Goal: Feedback & Contribution: Submit feedback/report problem

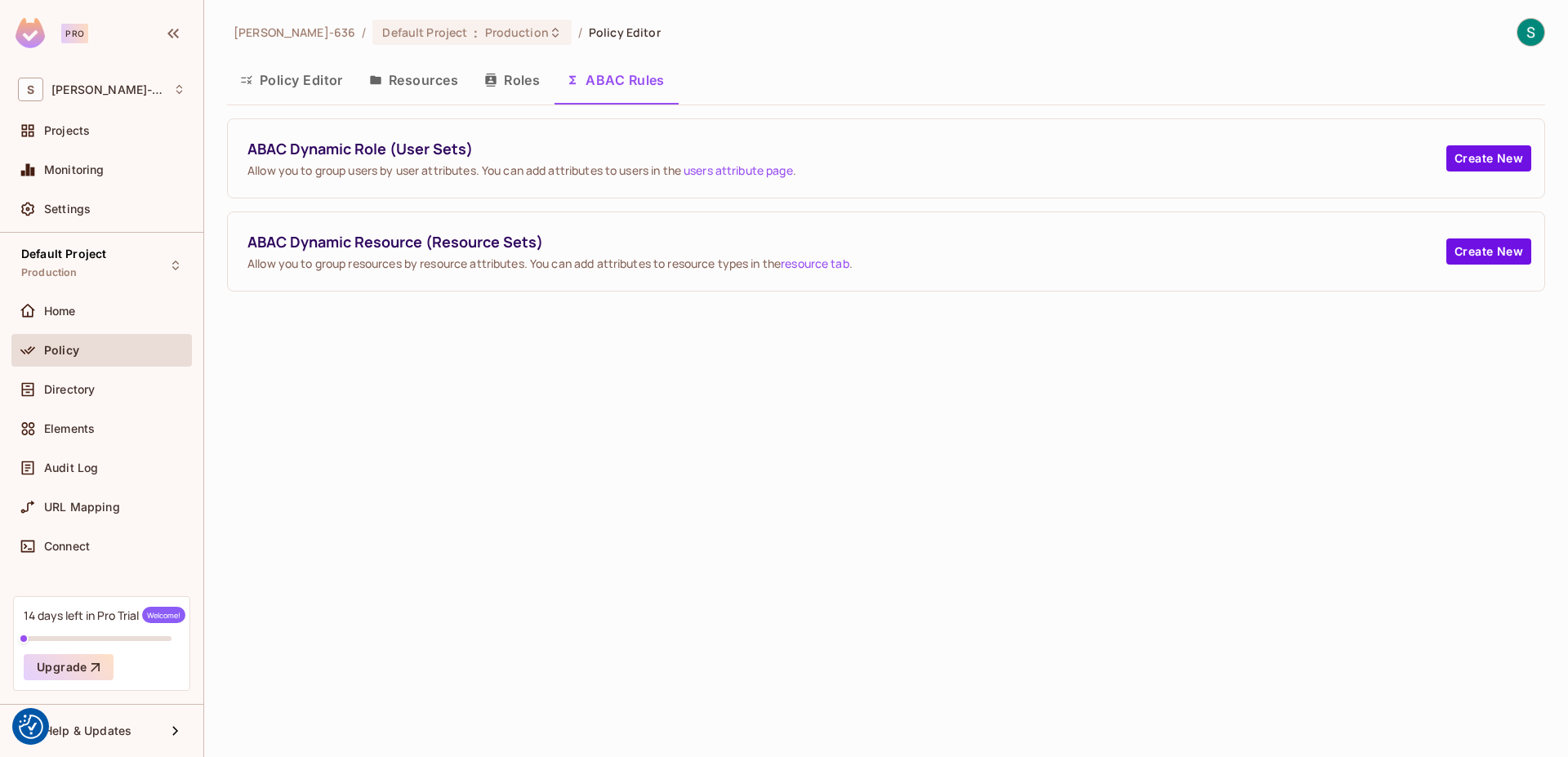
click at [1535, 32] on img at bounding box center [1531, 32] width 27 height 27
click at [750, 9] on div at bounding box center [784, 378] width 1568 height 757
click at [66, 203] on span "Settings" at bounding box center [67, 209] width 47 height 13
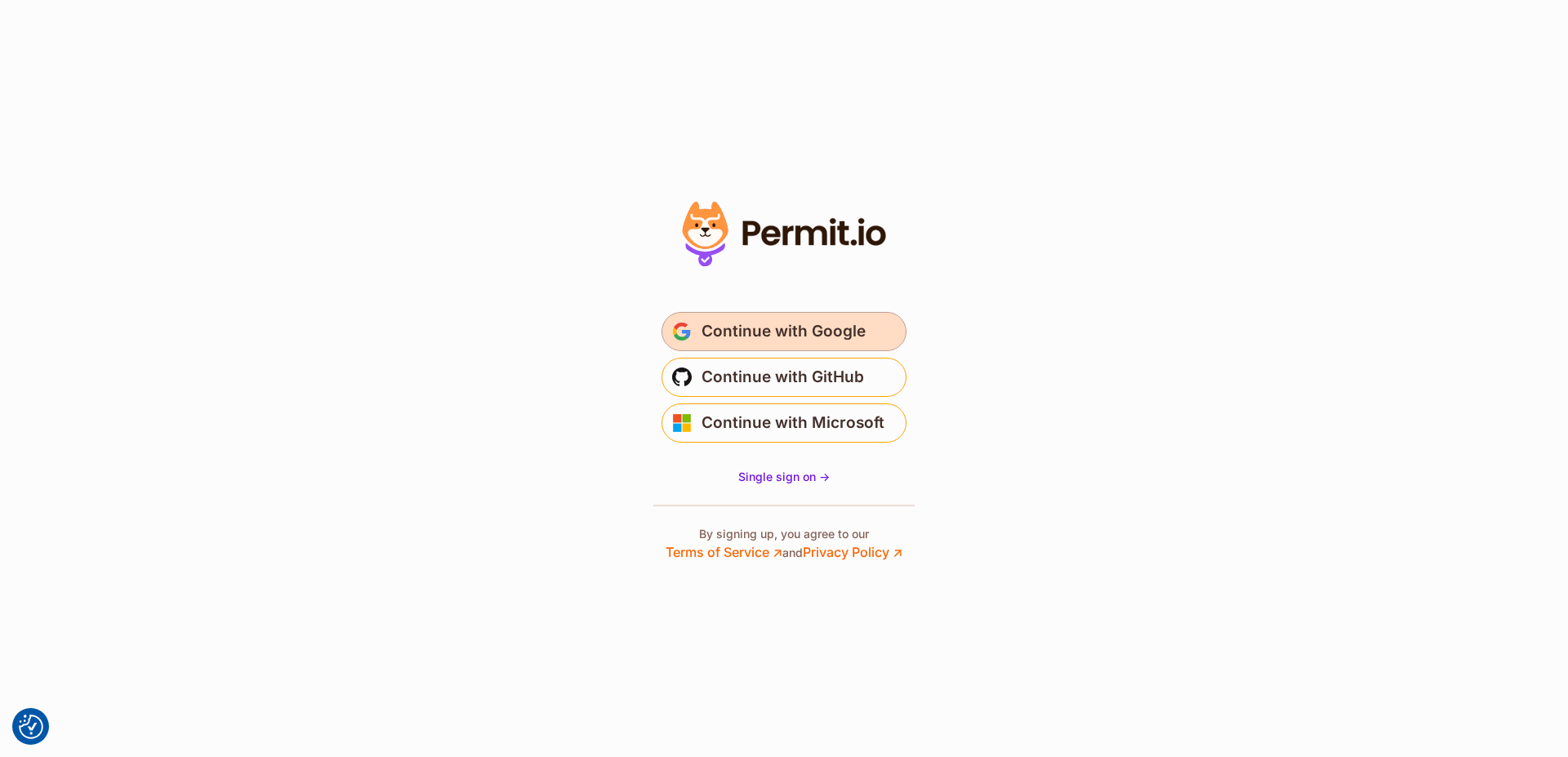
click at [782, 332] on span "Continue with Google" at bounding box center [783, 331] width 164 height 26
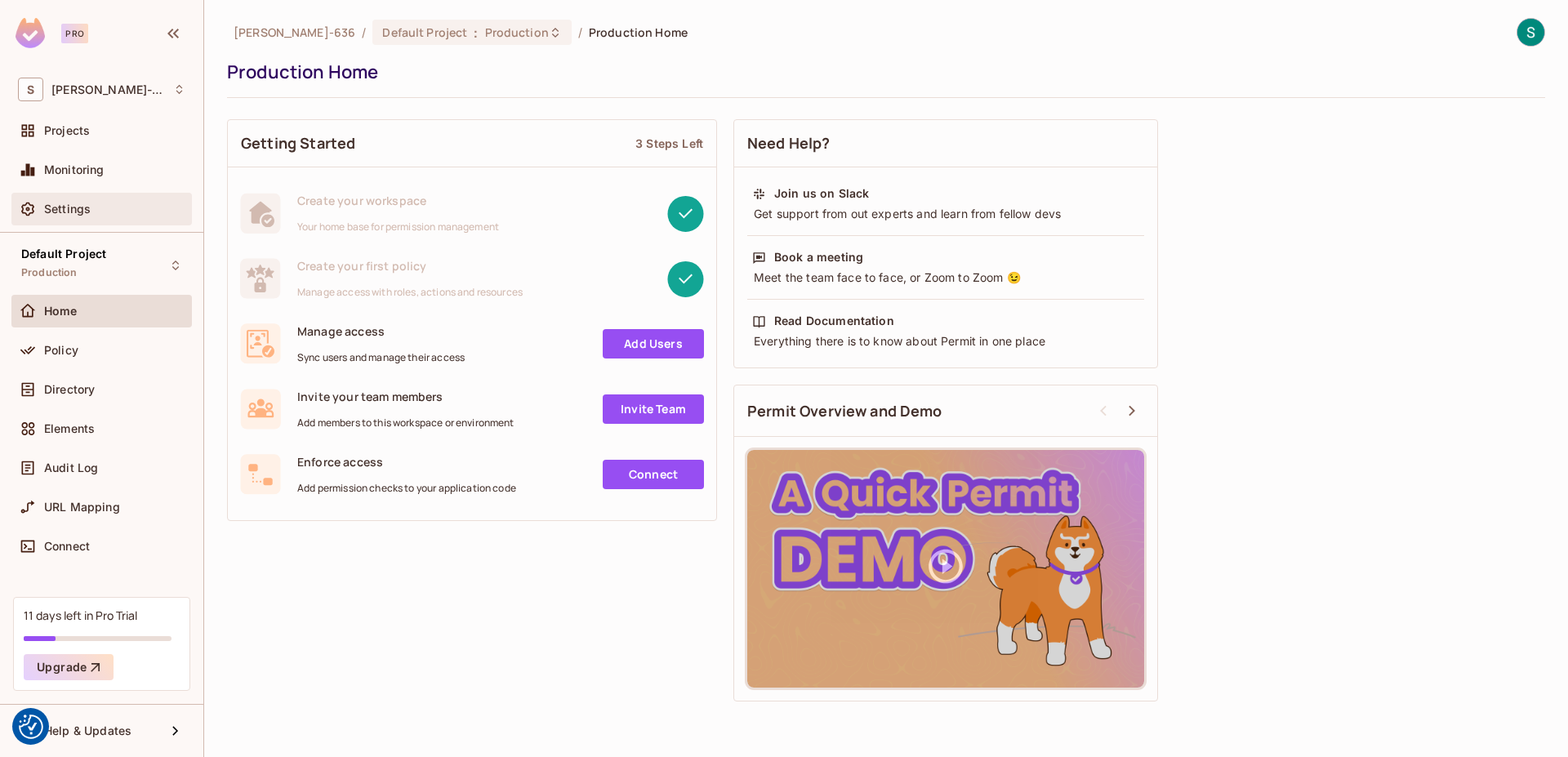
click at [53, 208] on span "Settings" at bounding box center [67, 209] width 47 height 13
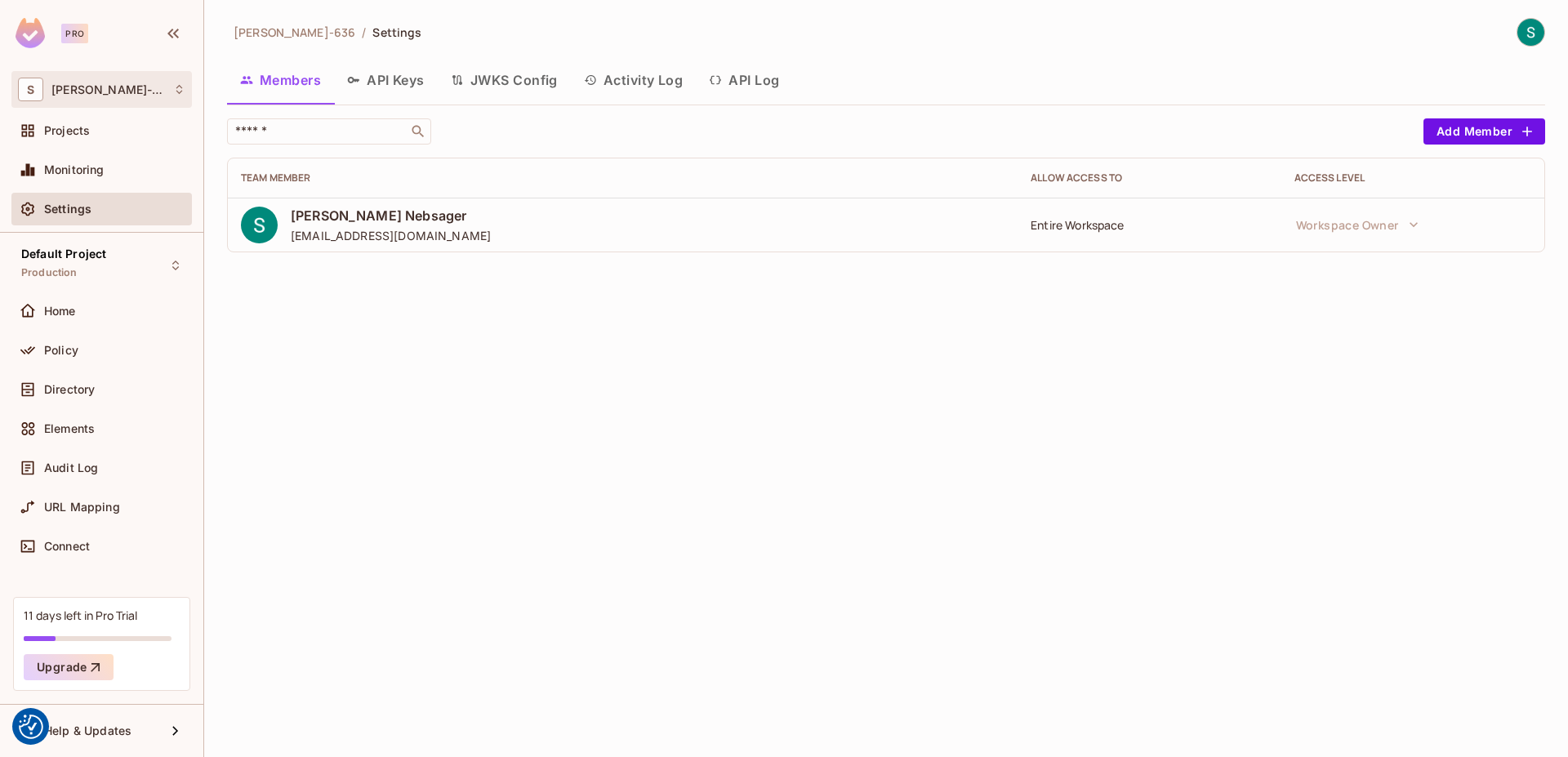
click at [128, 85] on div "S [PERSON_NAME]-636" at bounding box center [101, 90] width 168 height 24
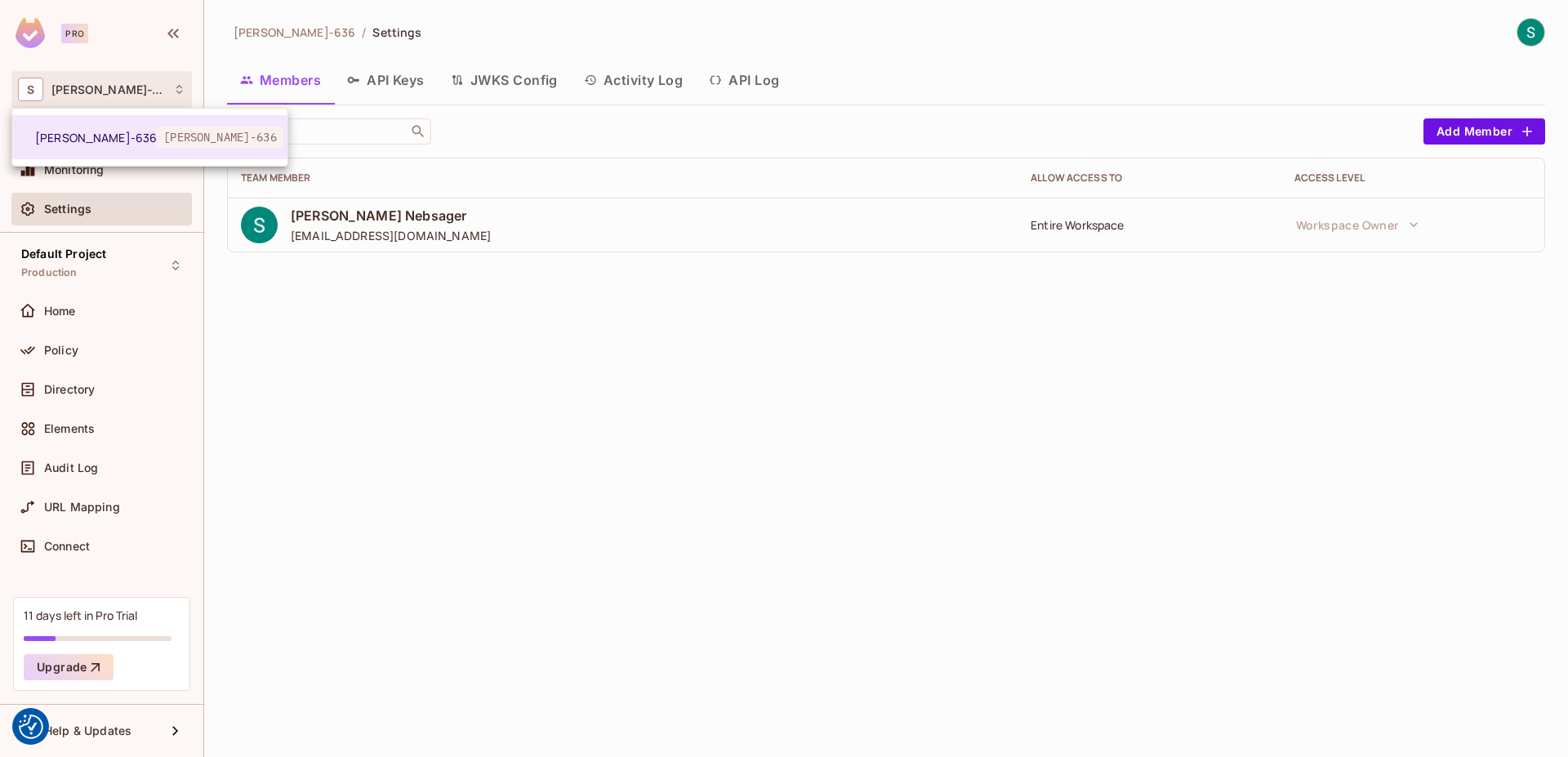
click at [90, 85] on div at bounding box center [784, 378] width 1568 height 757
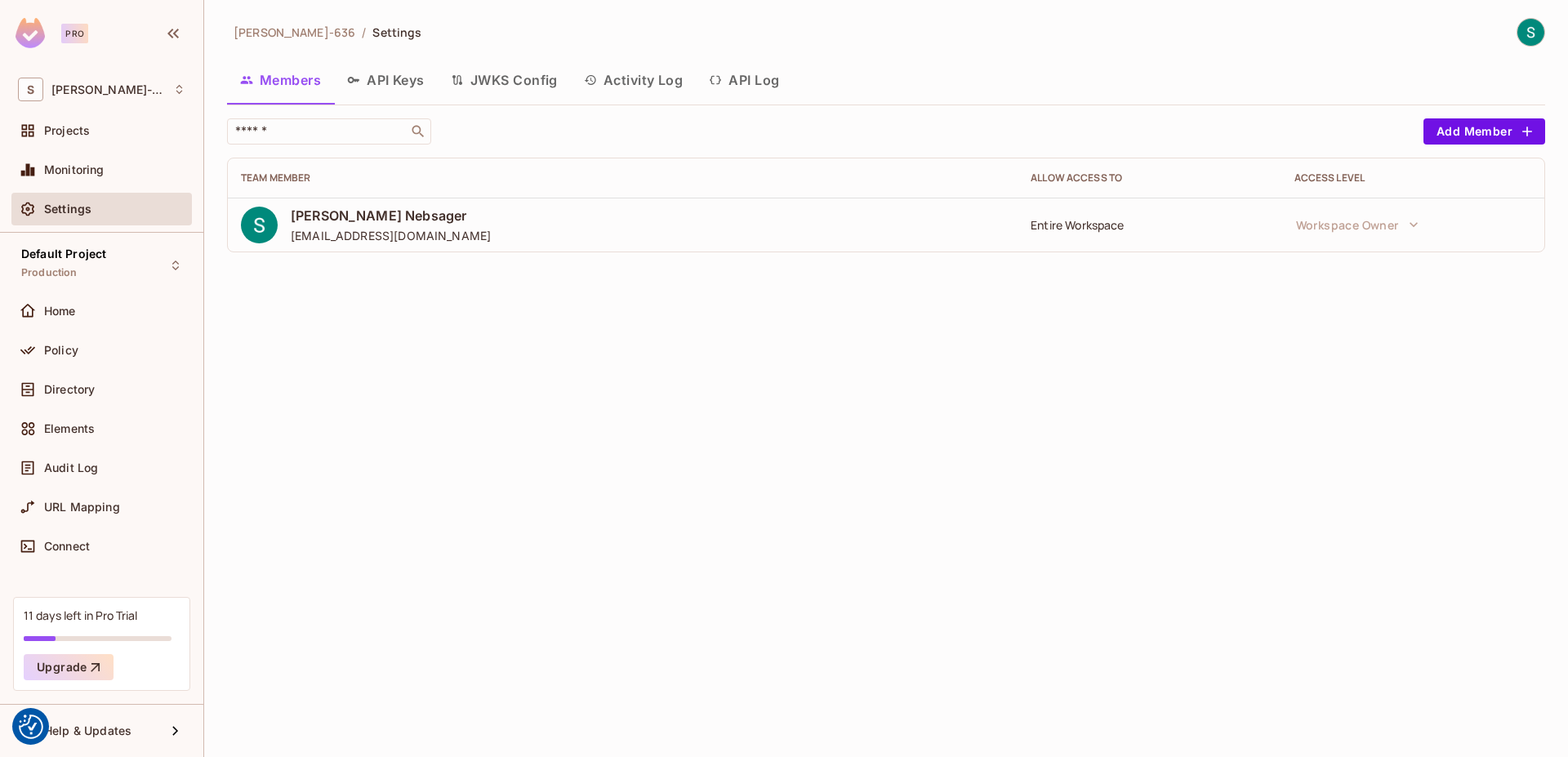
click at [381, 68] on button "API Keys" at bounding box center [386, 80] width 104 height 41
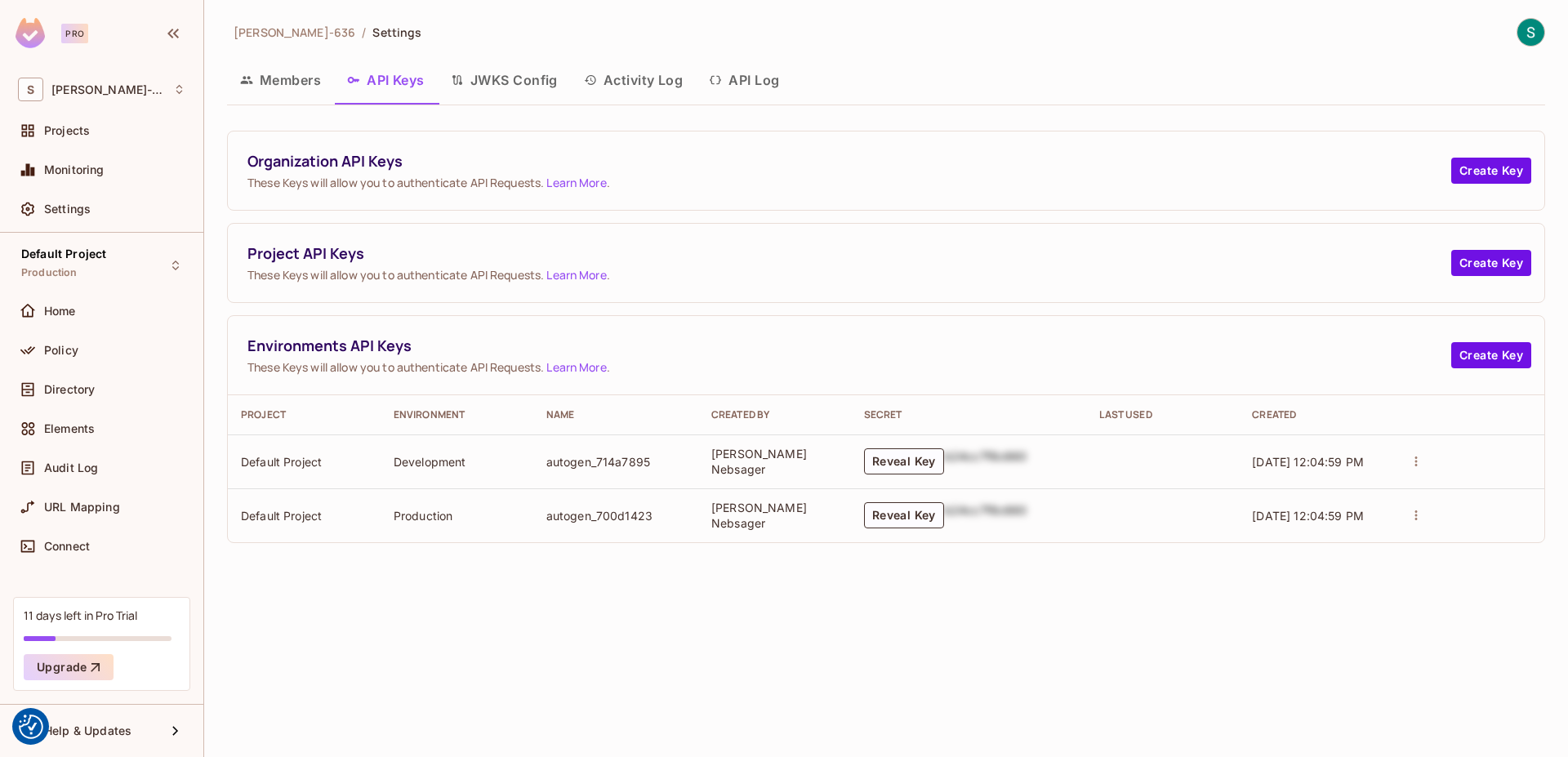
click at [514, 80] on button "JWKS Config" at bounding box center [504, 80] width 133 height 41
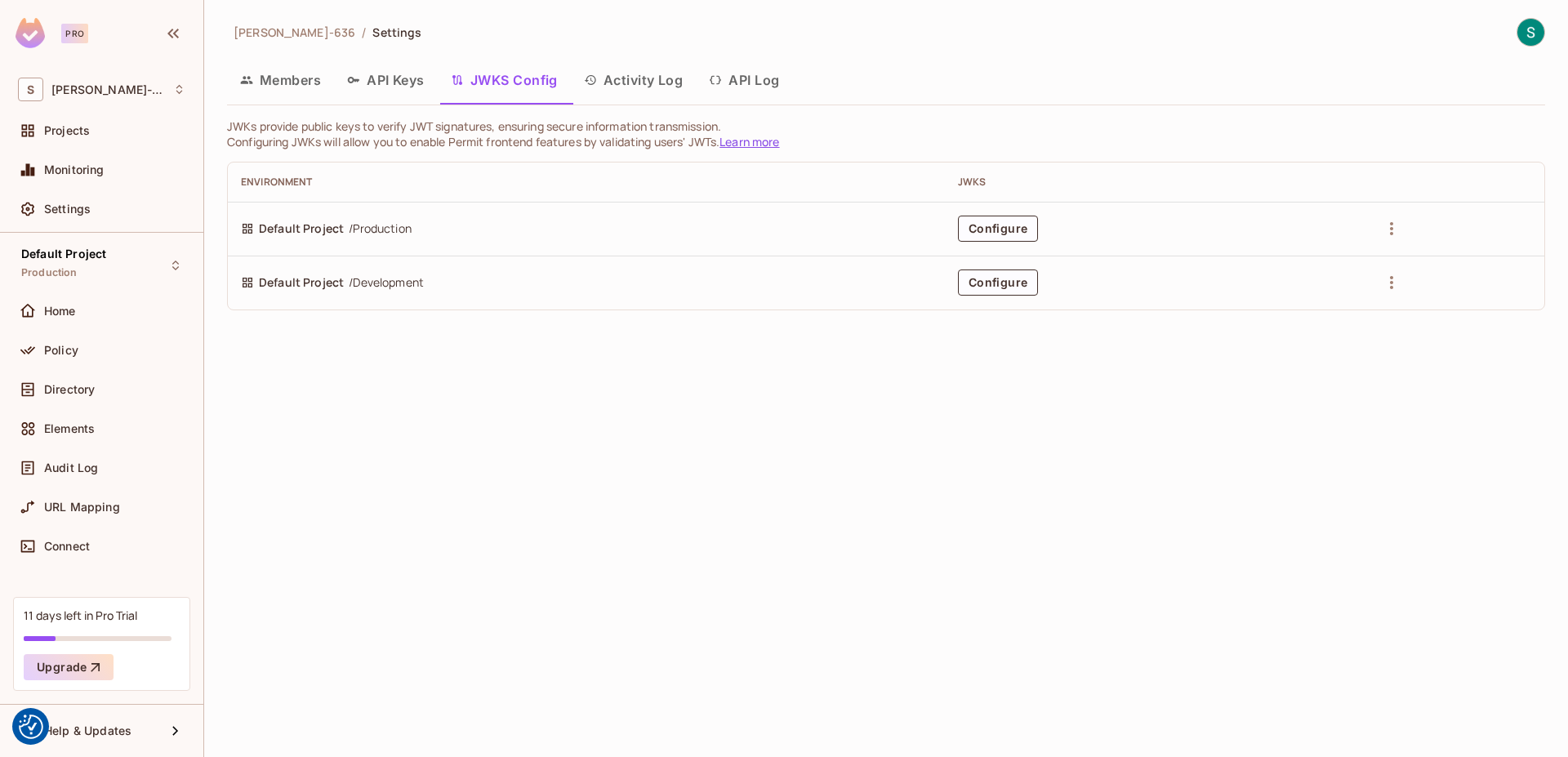
click at [621, 75] on button "Activity Log" at bounding box center [634, 80] width 126 height 41
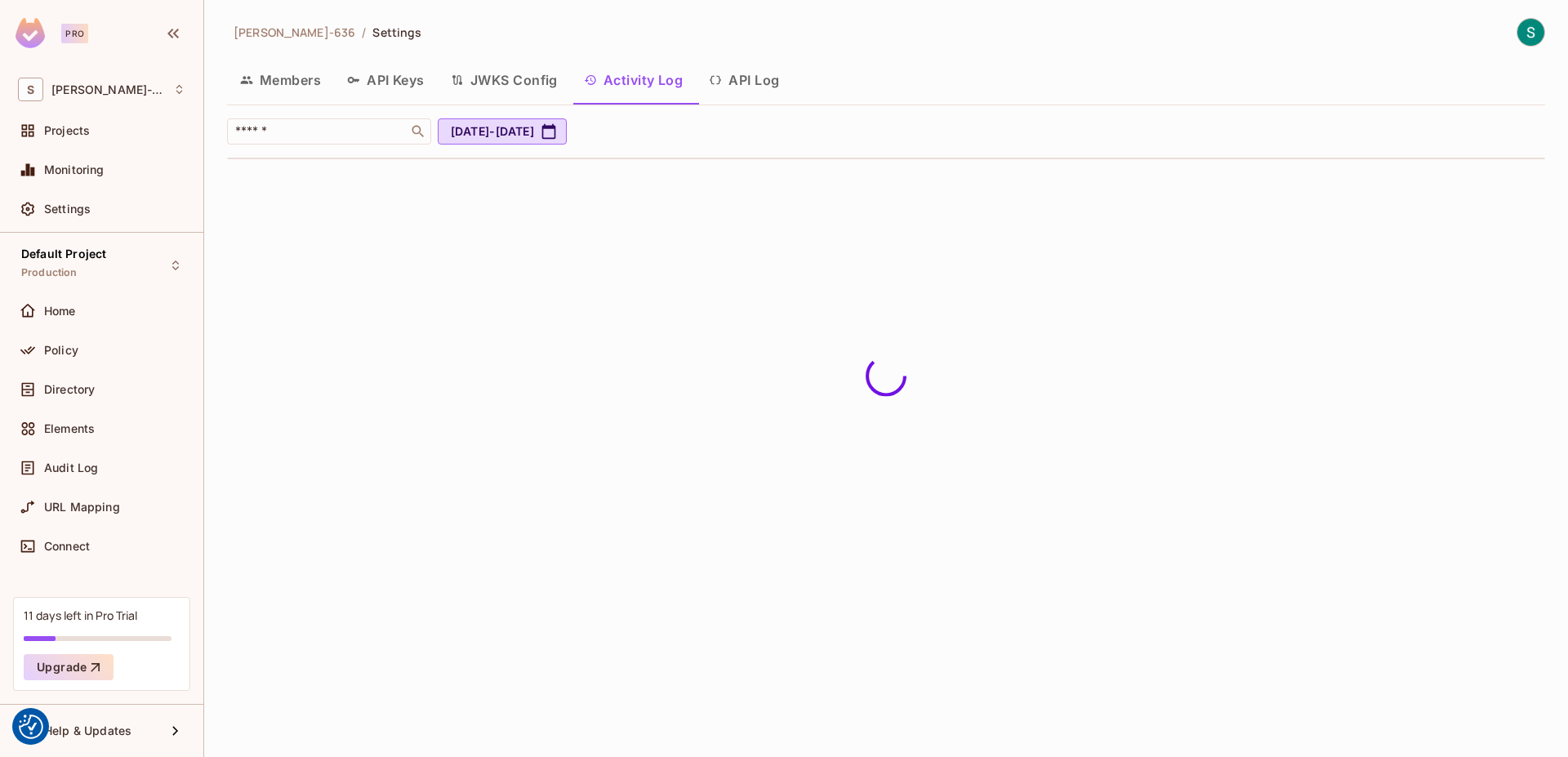
click at [766, 81] on button "API Log" at bounding box center [744, 80] width 97 height 41
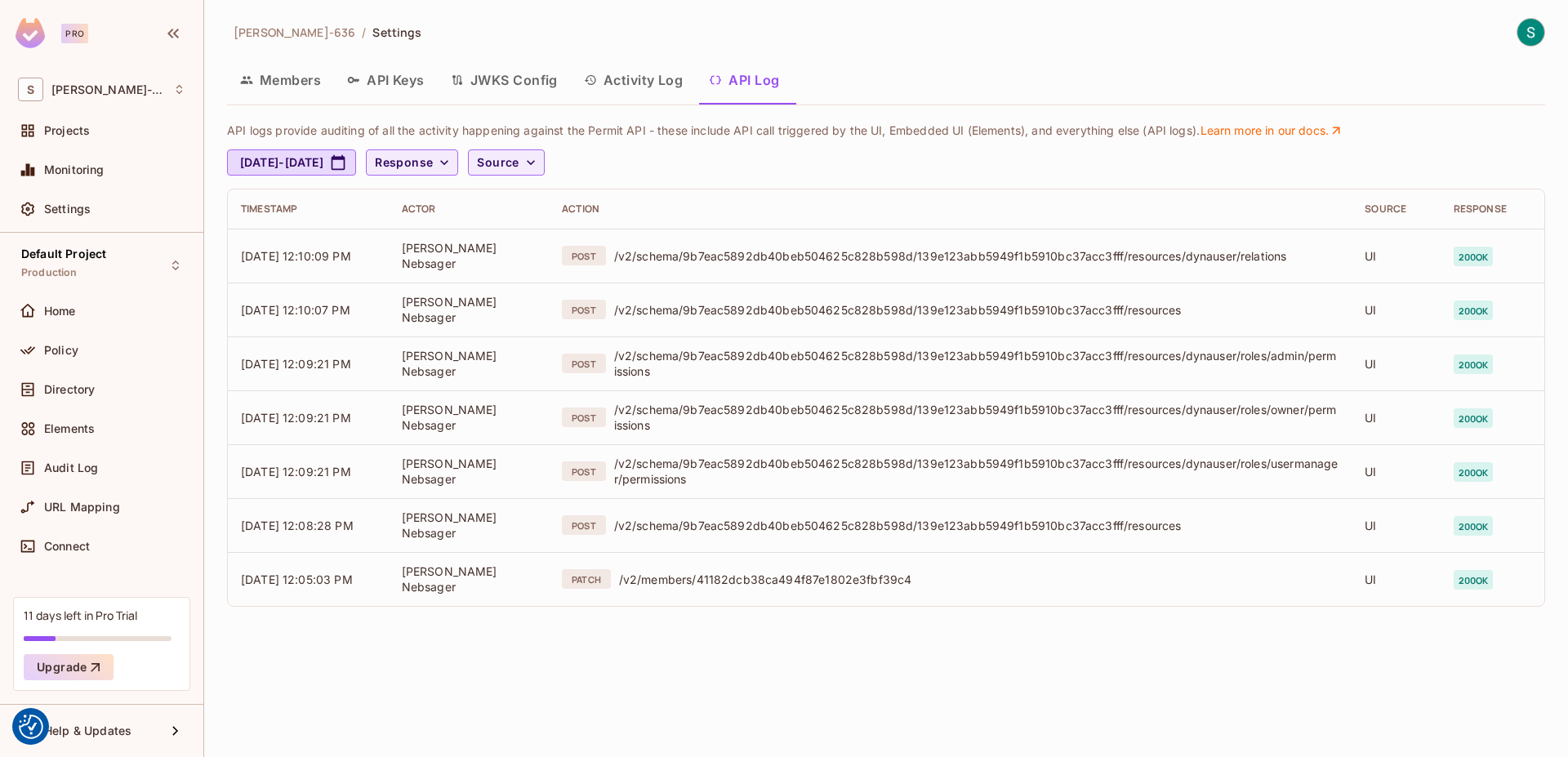
click at [1548, 34] on div "[PERSON_NAME]-636 / Settings Members API Keys JWKS Config Activity Log API Log …" at bounding box center [885, 378] width 1364 height 757
click at [1532, 28] on img at bounding box center [1531, 32] width 27 height 27
click at [1330, 40] on div at bounding box center [784, 378] width 1568 height 757
click at [277, 32] on span "Stine-636" at bounding box center [294, 33] width 121 height 16
click at [85, 208] on span "Settings" at bounding box center [67, 209] width 47 height 13
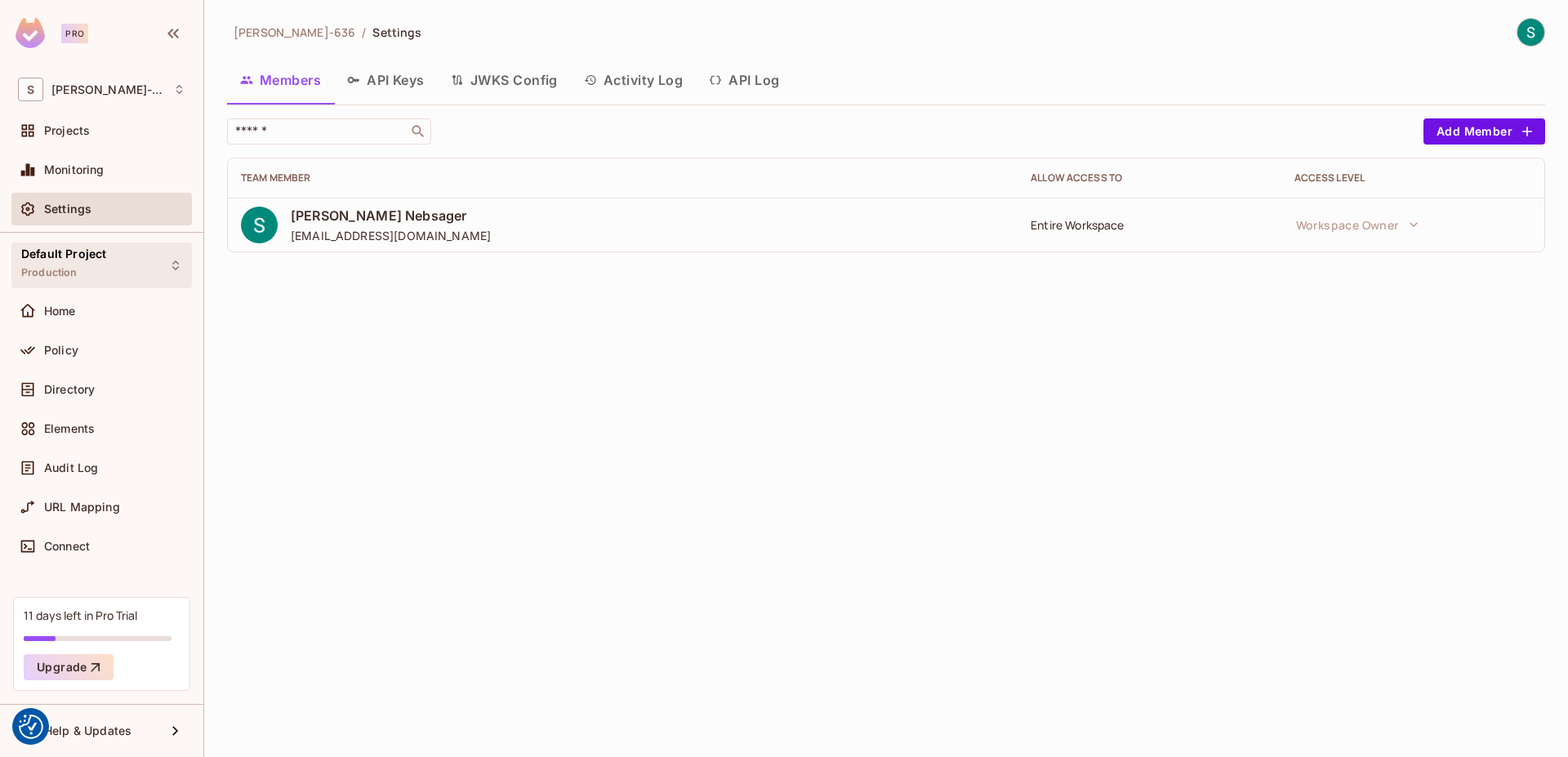
click at [58, 254] on span "Default Project" at bounding box center [64, 254] width 85 height 13
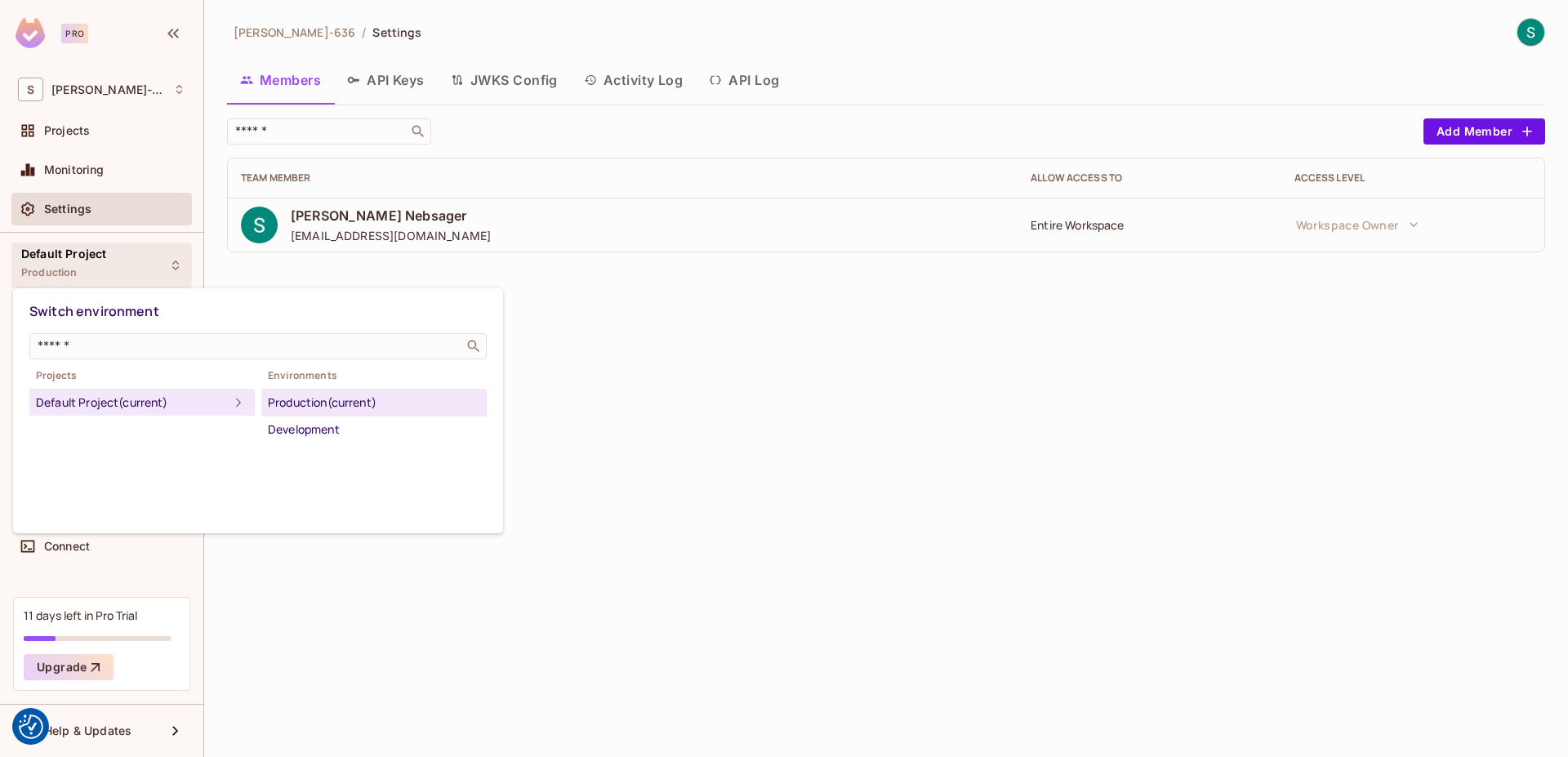
click at [58, 254] on div at bounding box center [784, 378] width 1568 height 757
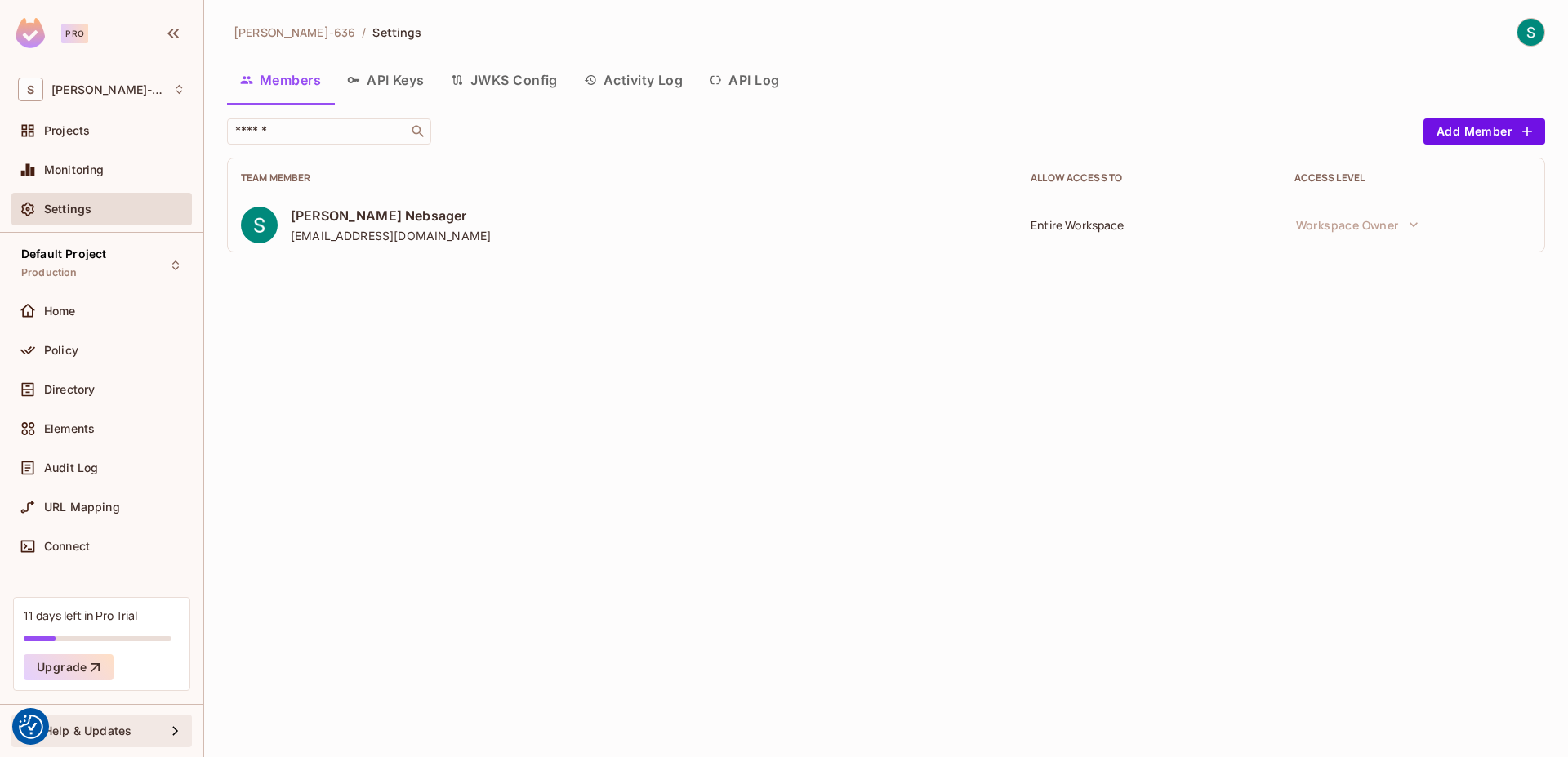
click at [115, 732] on span "Help & Updates" at bounding box center [88, 730] width 88 height 13
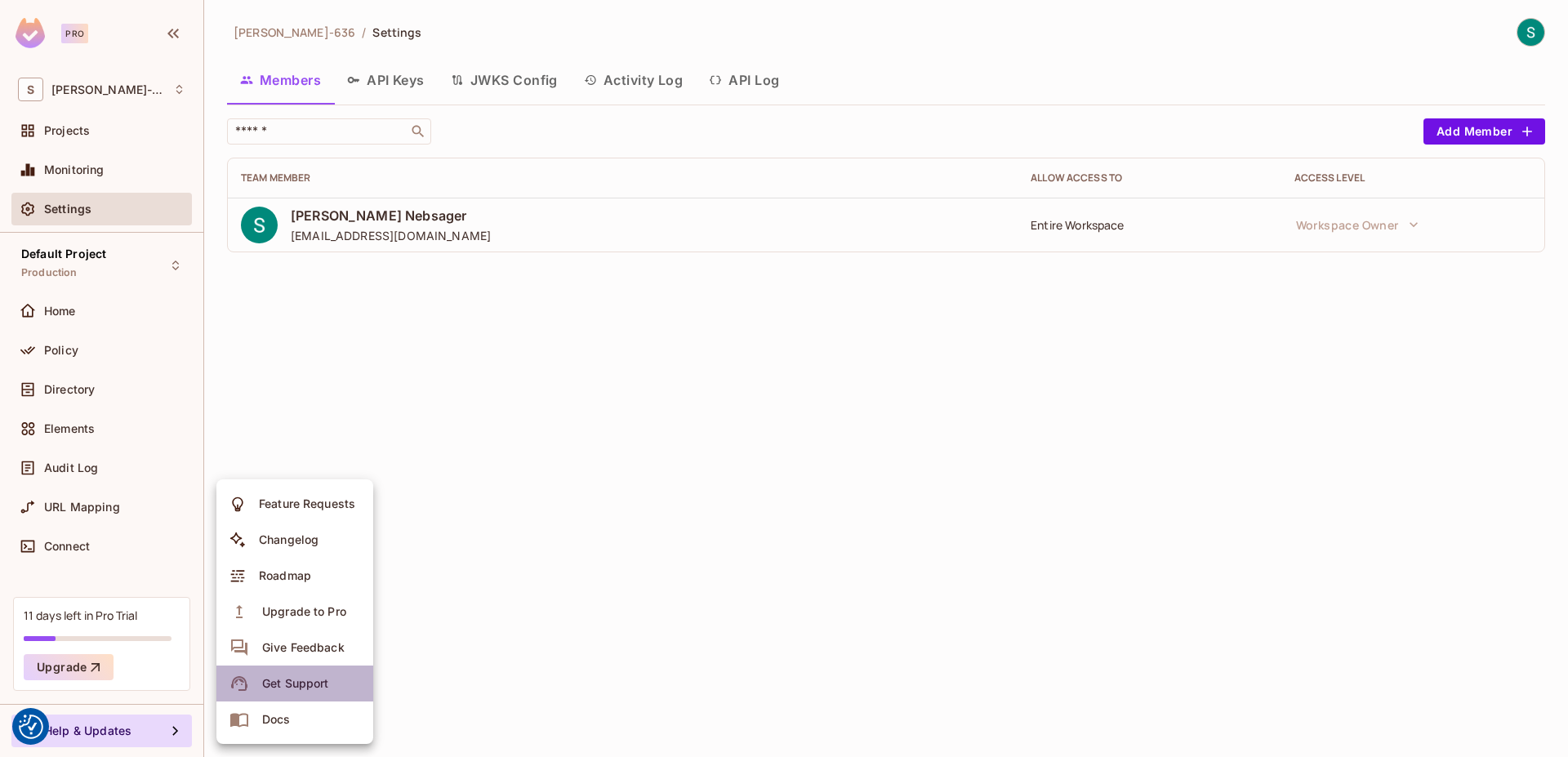
click at [291, 682] on div "Get Support" at bounding box center [295, 683] width 66 height 16
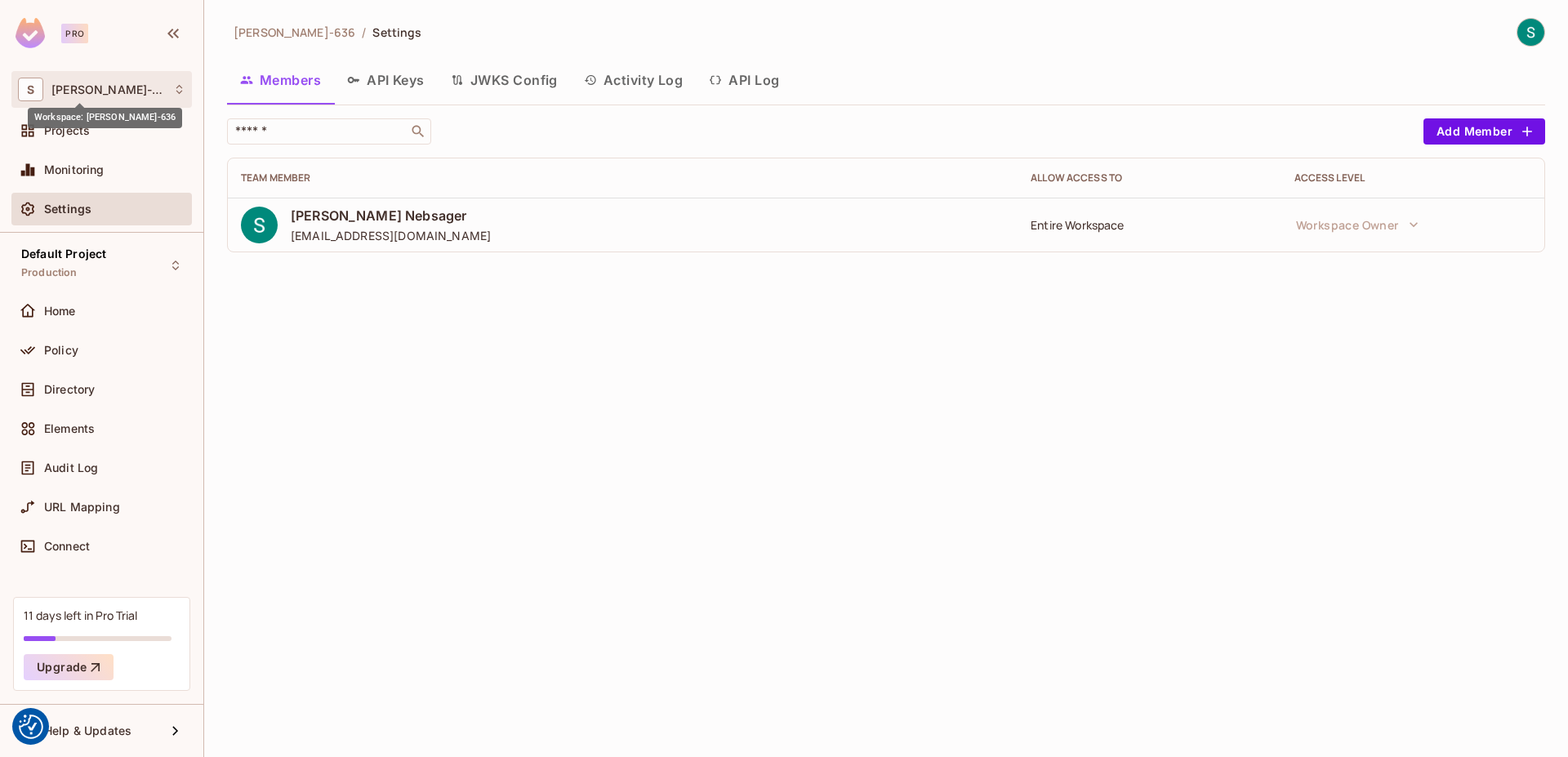
click at [78, 89] on span "Stine-636" at bounding box center [108, 90] width 113 height 13
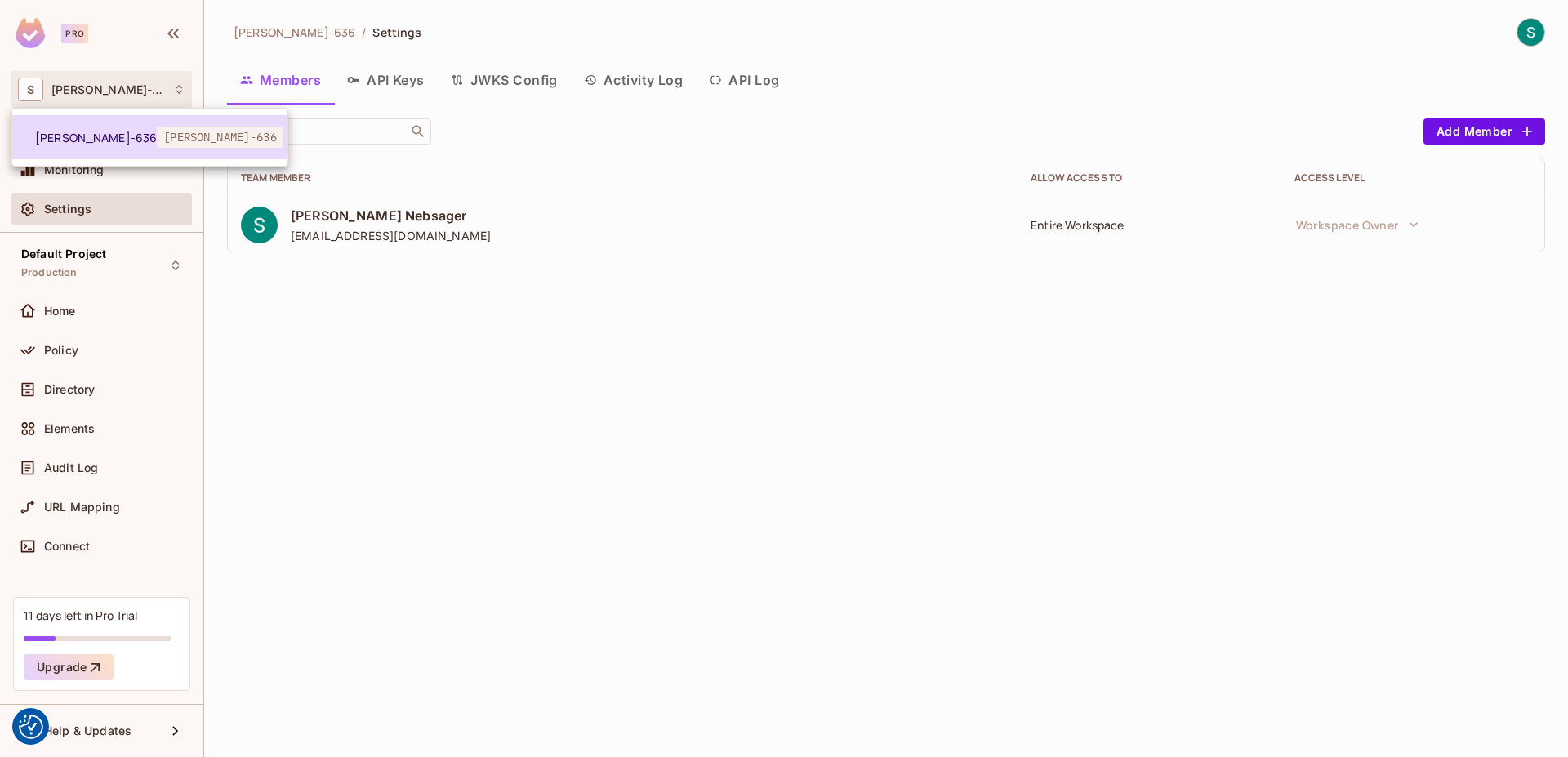
click at [69, 130] on span "Stine-636" at bounding box center [96, 138] width 121 height 16
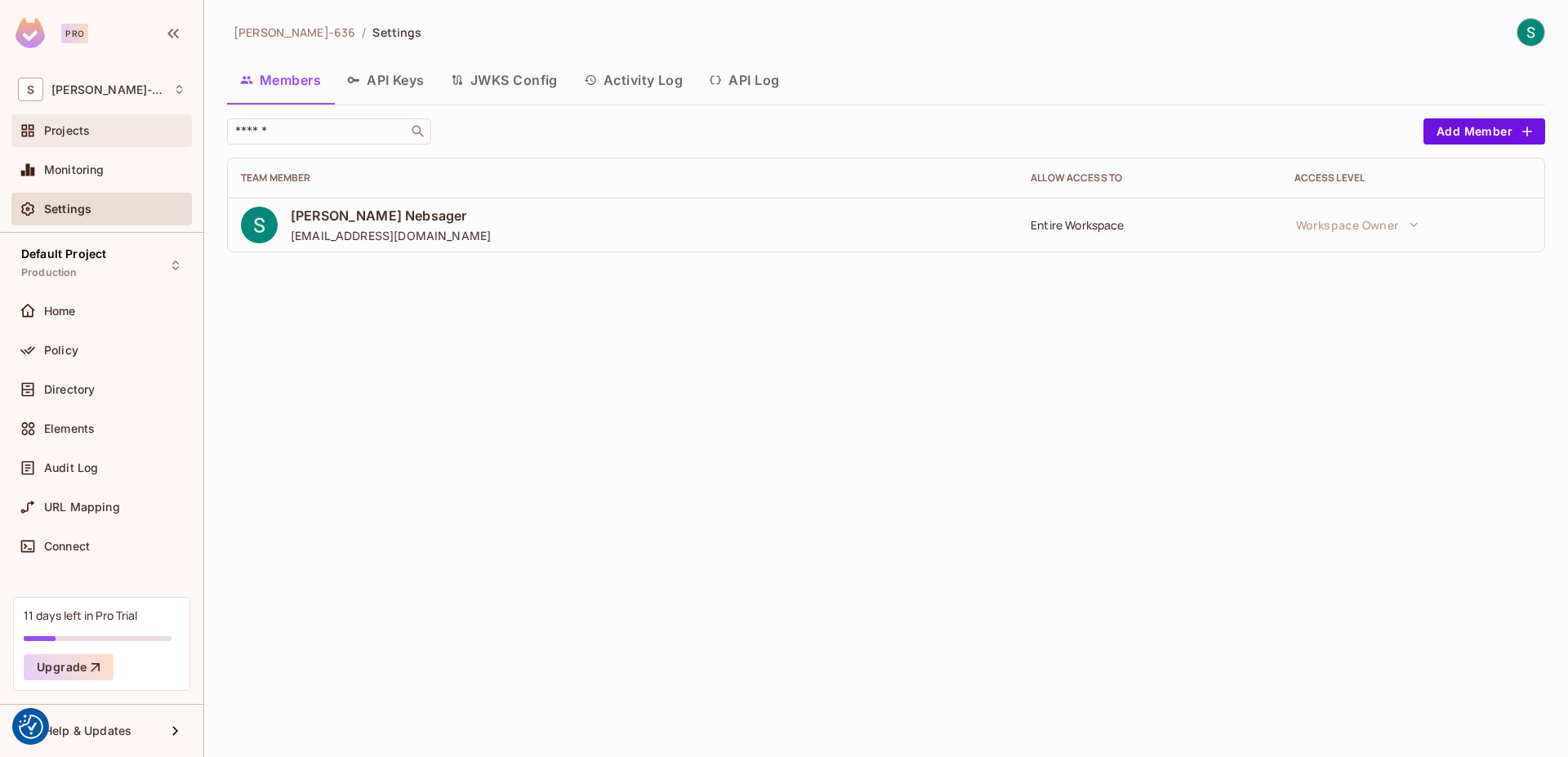
click at [61, 137] on div "Projects" at bounding box center [101, 130] width 168 height 20
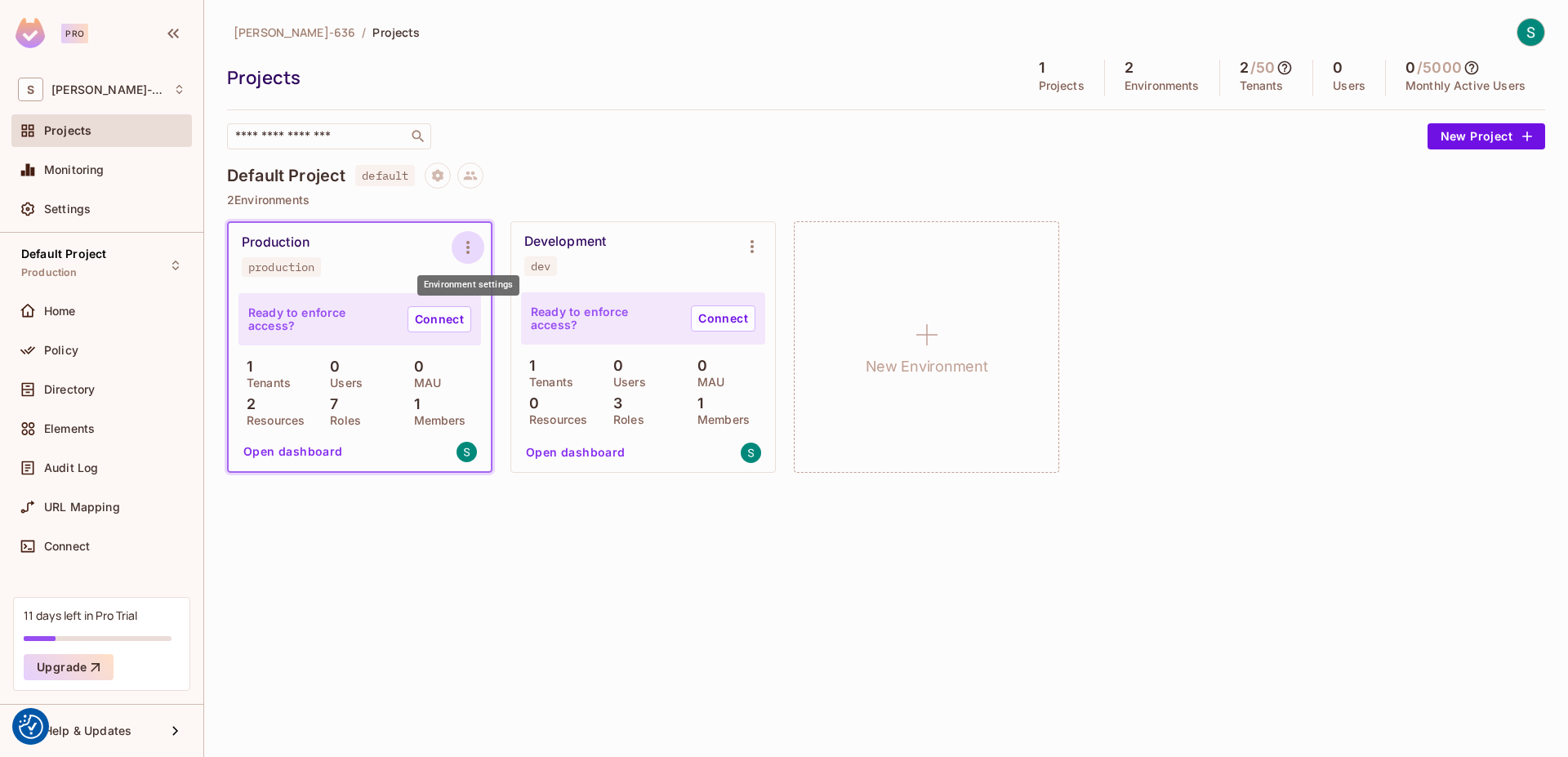
click at [473, 250] on icon "Environment settings" at bounding box center [468, 247] width 20 height 20
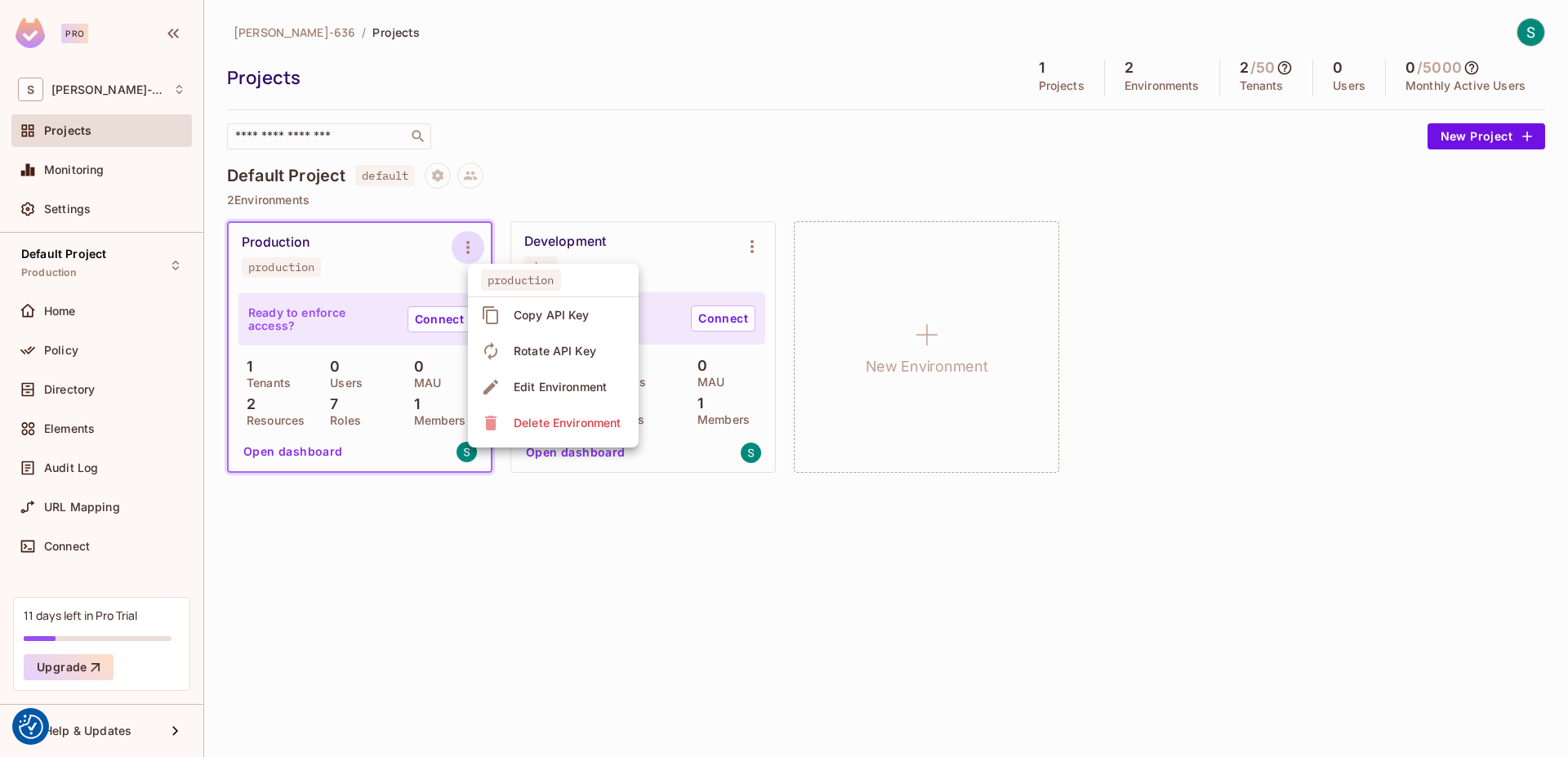
click at [548, 420] on div "Delete Environment" at bounding box center [567, 423] width 107 height 16
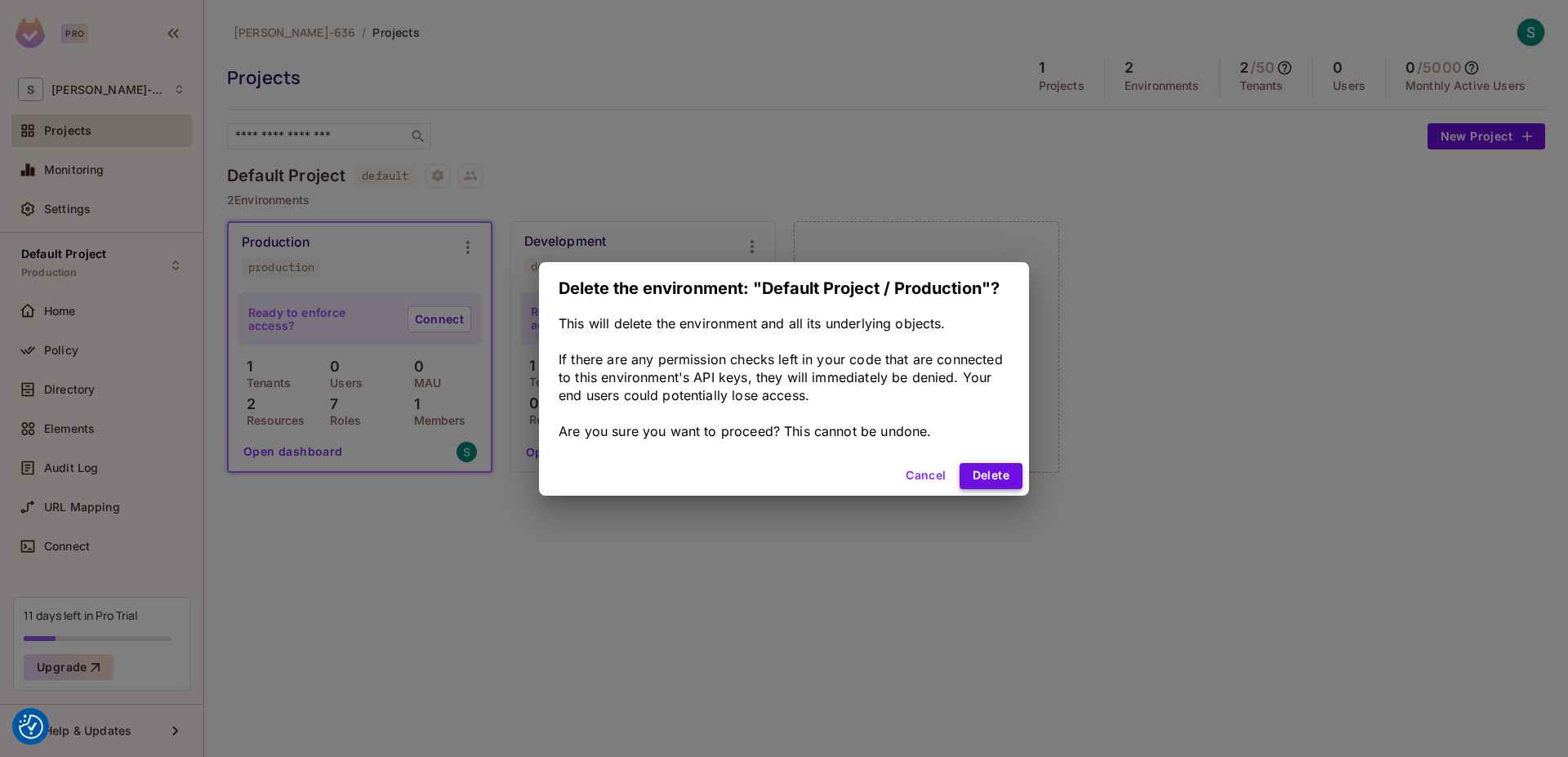
click at [982, 483] on button "Delete" at bounding box center [991, 475] width 63 height 26
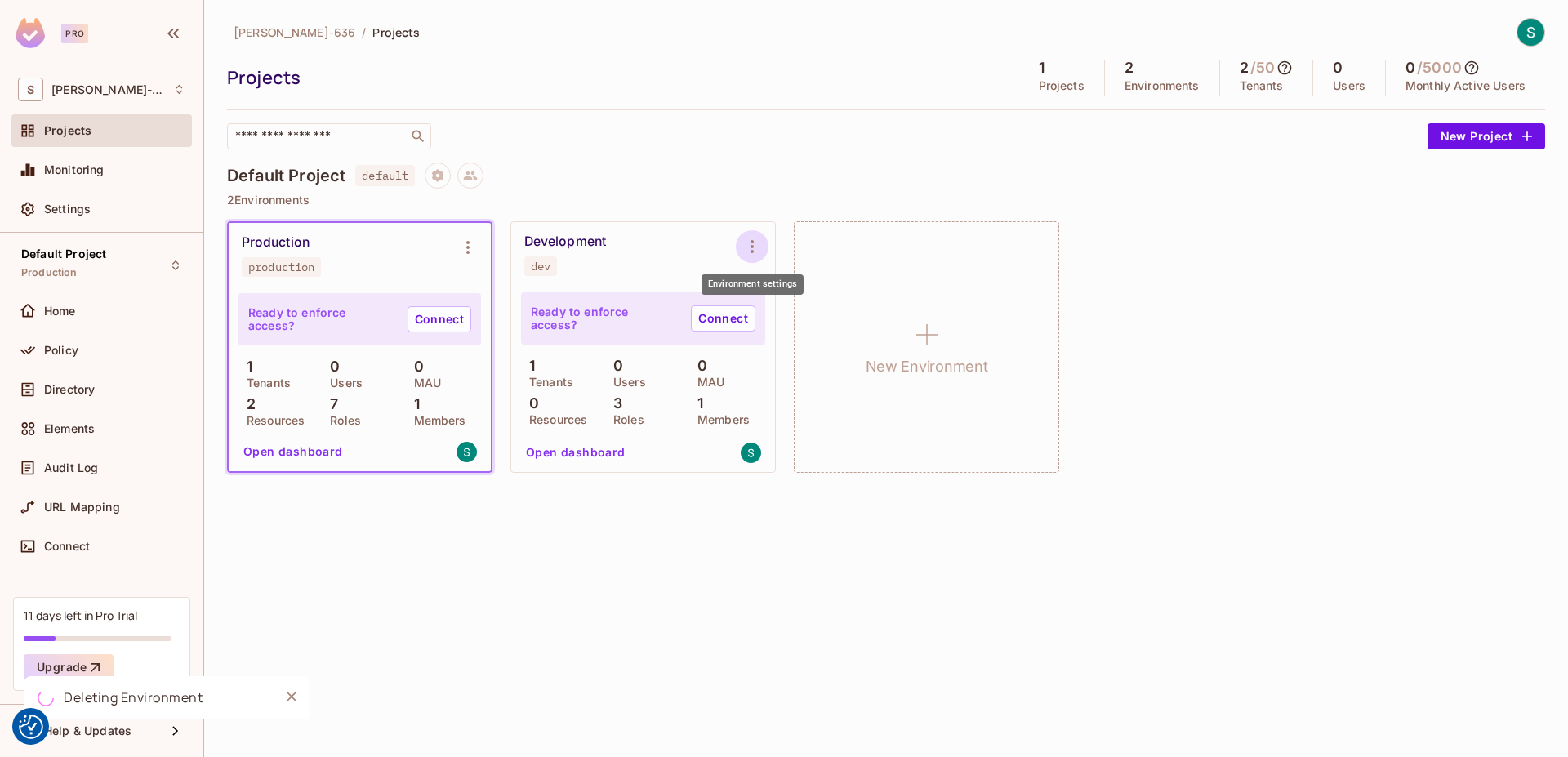
click at [737, 248] on button "Environment settings" at bounding box center [752, 246] width 33 height 33
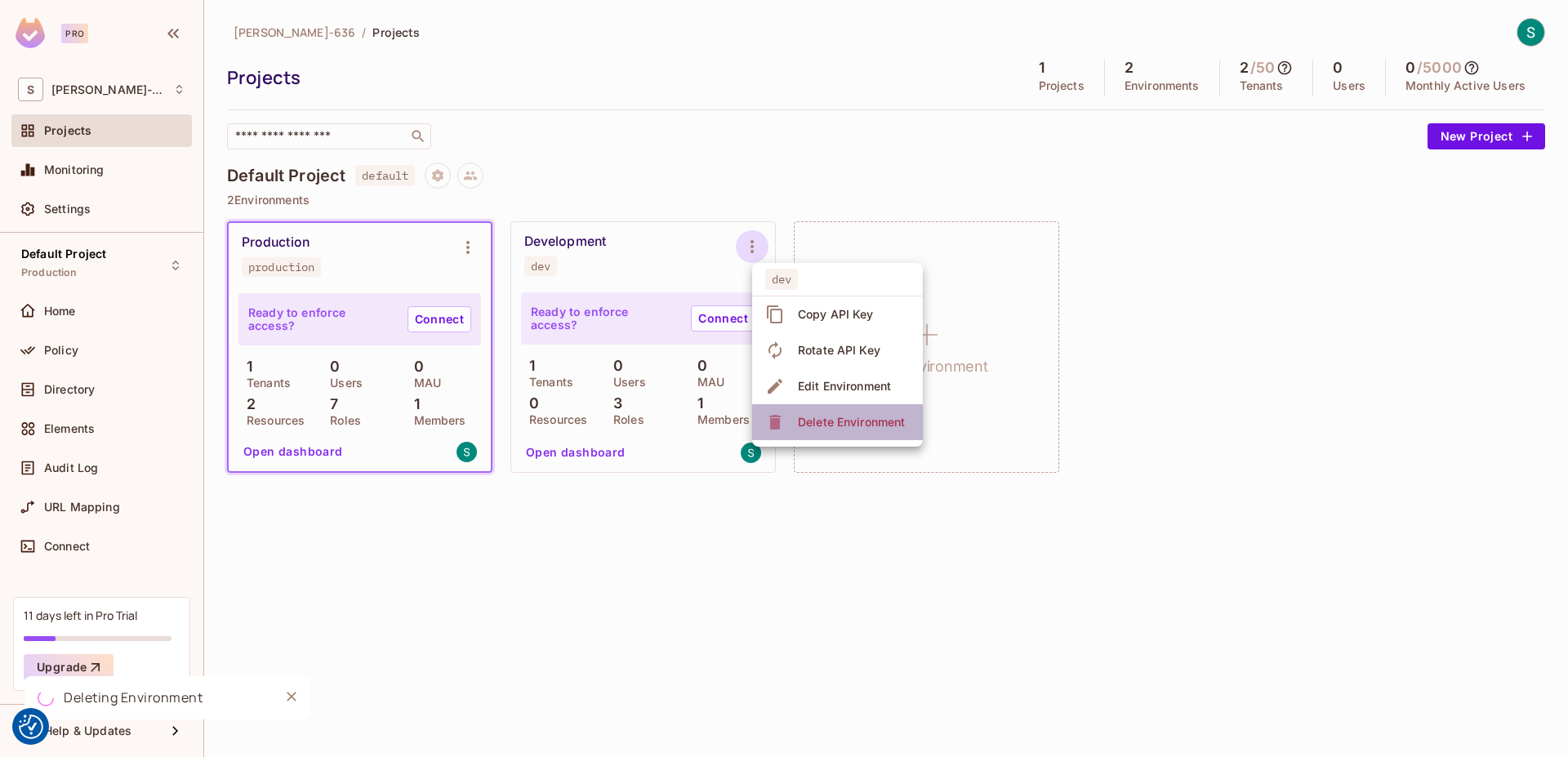
click at [836, 424] on div "Delete Environment" at bounding box center [851, 422] width 107 height 16
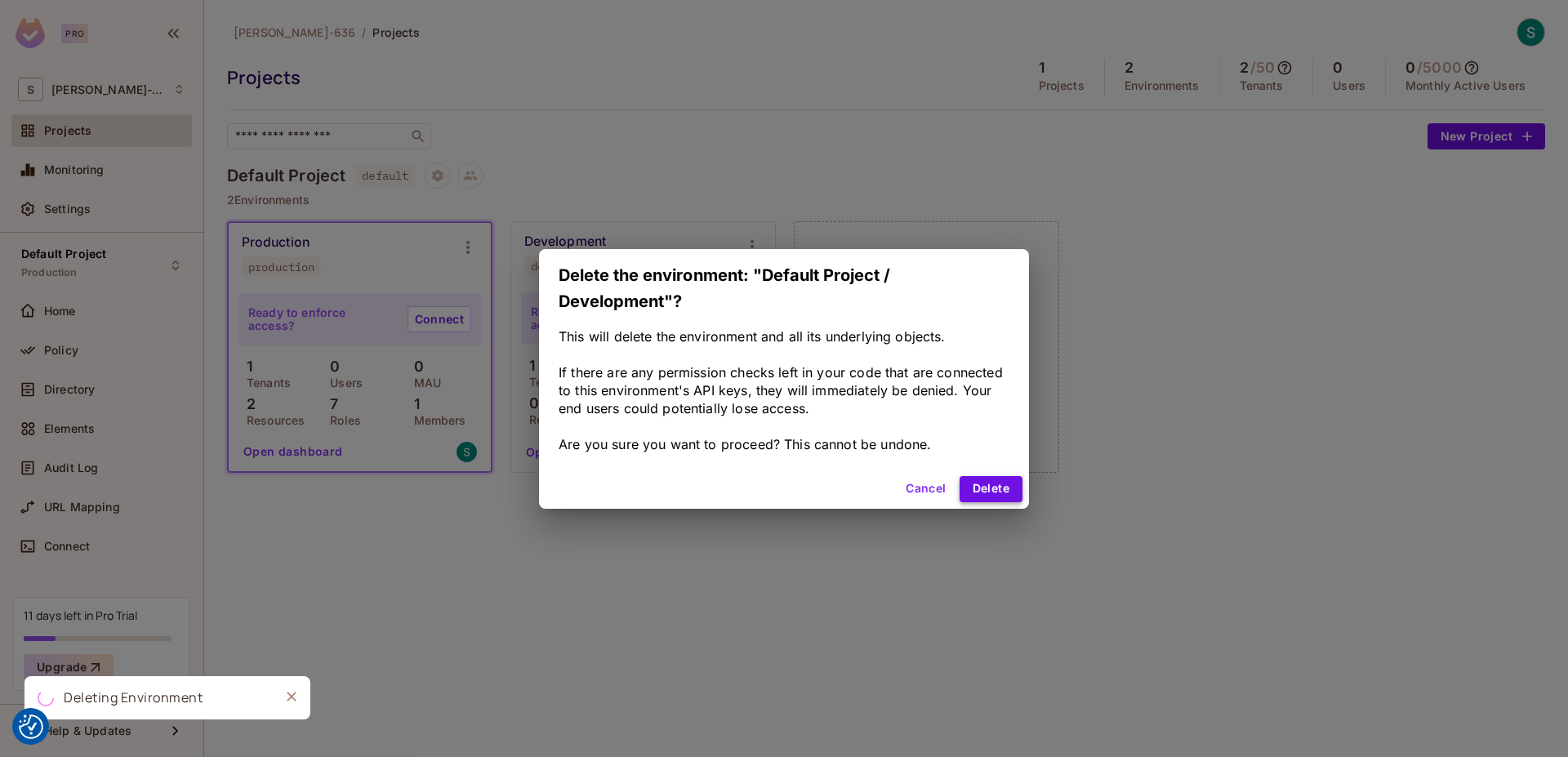
click at [998, 489] on button "Delete" at bounding box center [991, 488] width 63 height 26
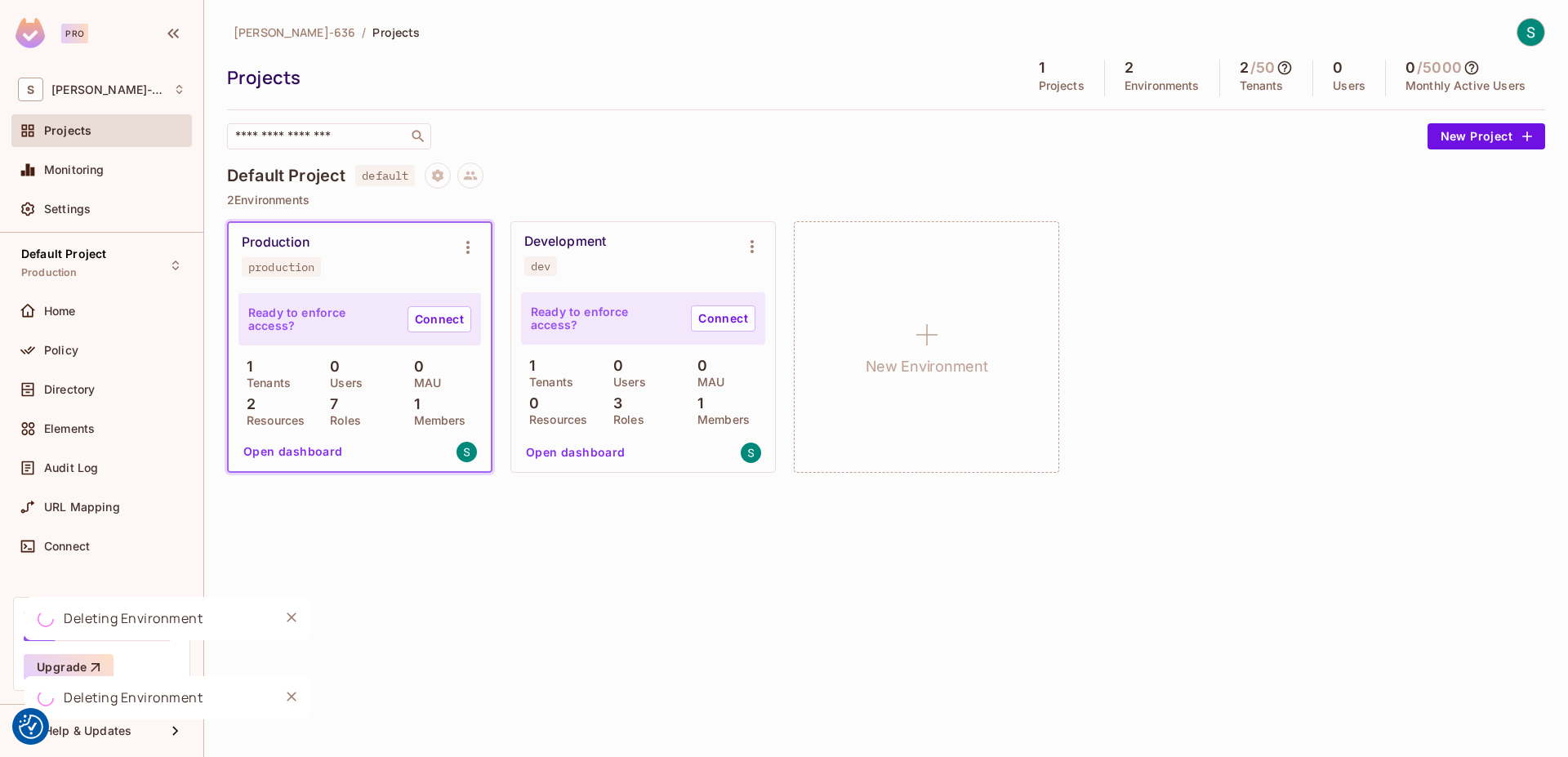
click at [1526, 28] on img at bounding box center [1531, 32] width 27 height 27
click at [1278, 398] on div at bounding box center [784, 378] width 1568 height 757
click at [448, 177] on button "Project settings" at bounding box center [437, 175] width 26 height 26
click at [440, 173] on div at bounding box center [784, 378] width 1568 height 757
drag, startPoint x: 321, startPoint y: 175, endPoint x: 454, endPoint y: 182, distance: 133.2
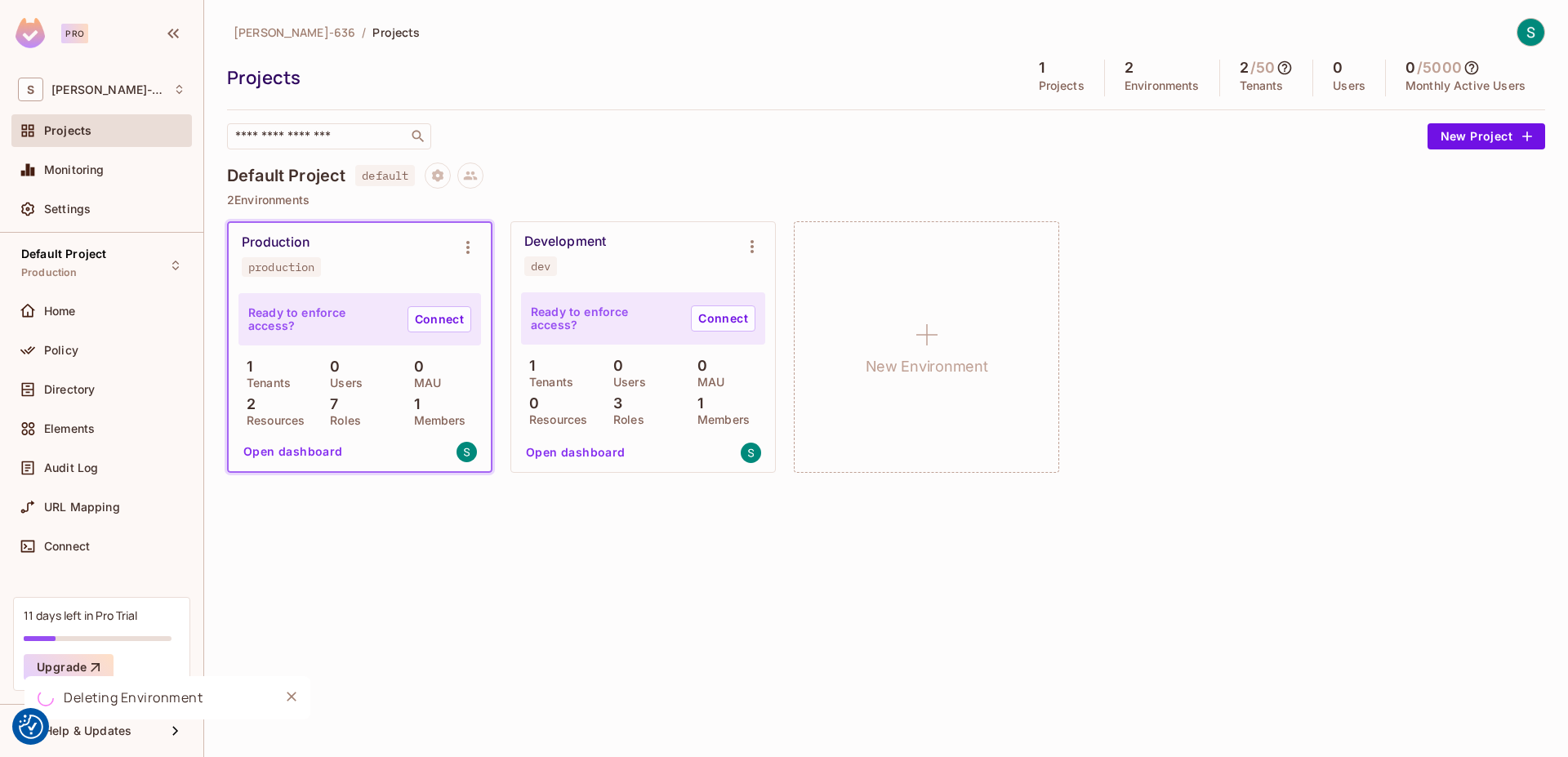
click at [325, 176] on h4 "Default Project" at bounding box center [286, 176] width 119 height 20
click at [431, 178] on button "Project settings" at bounding box center [437, 175] width 26 height 26
click at [522, 265] on ul "default Edit Project Delete Project" at bounding box center [511, 242] width 142 height 112
click at [526, 273] on ul "default Edit Project Delete Project" at bounding box center [511, 242] width 142 height 112
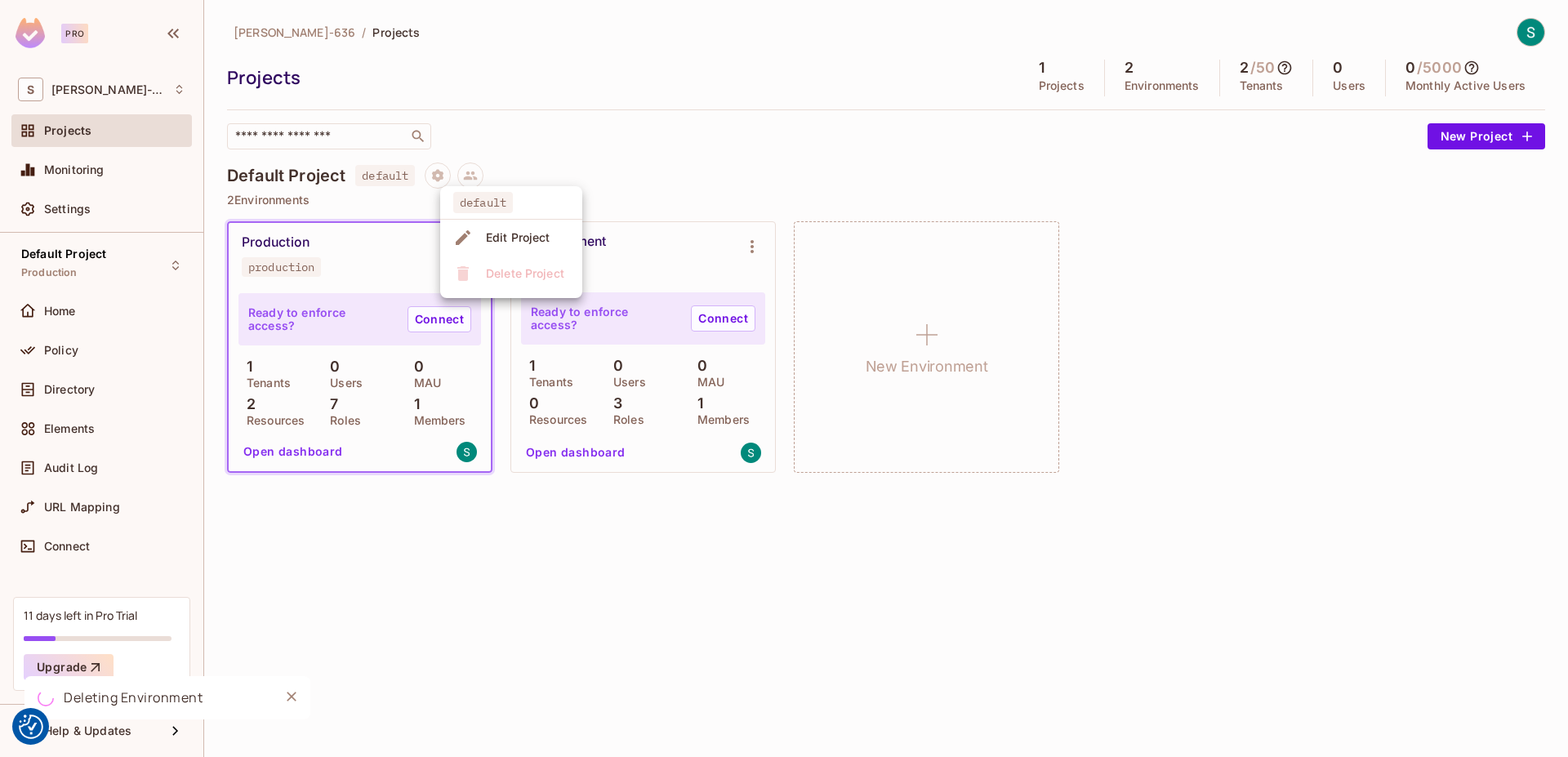
click at [526, 273] on ul "default Edit Project Delete Project" at bounding box center [511, 242] width 142 height 112
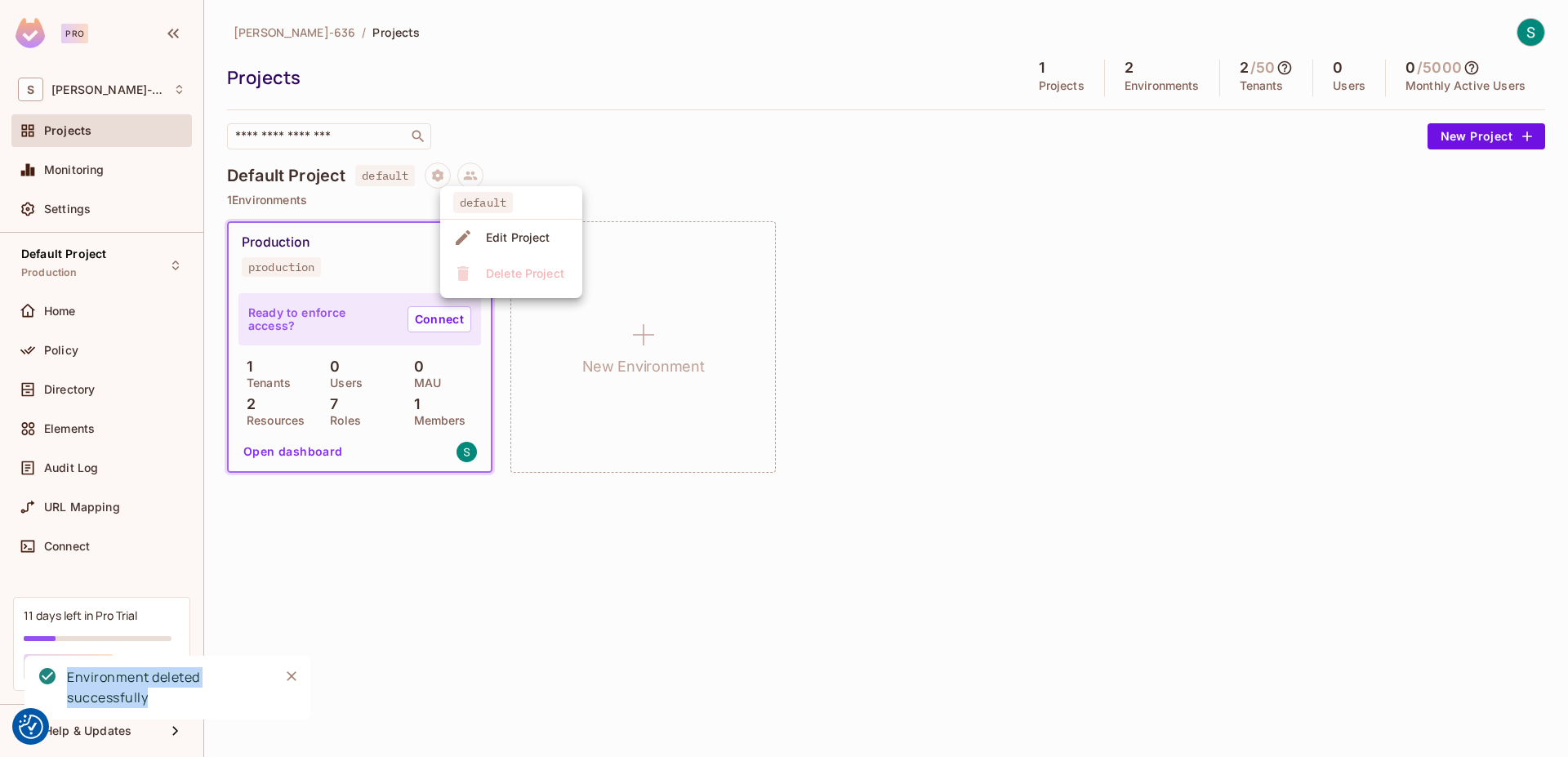
click at [492, 160] on div at bounding box center [784, 378] width 1568 height 757
click at [462, 172] on button at bounding box center [470, 175] width 26 height 26
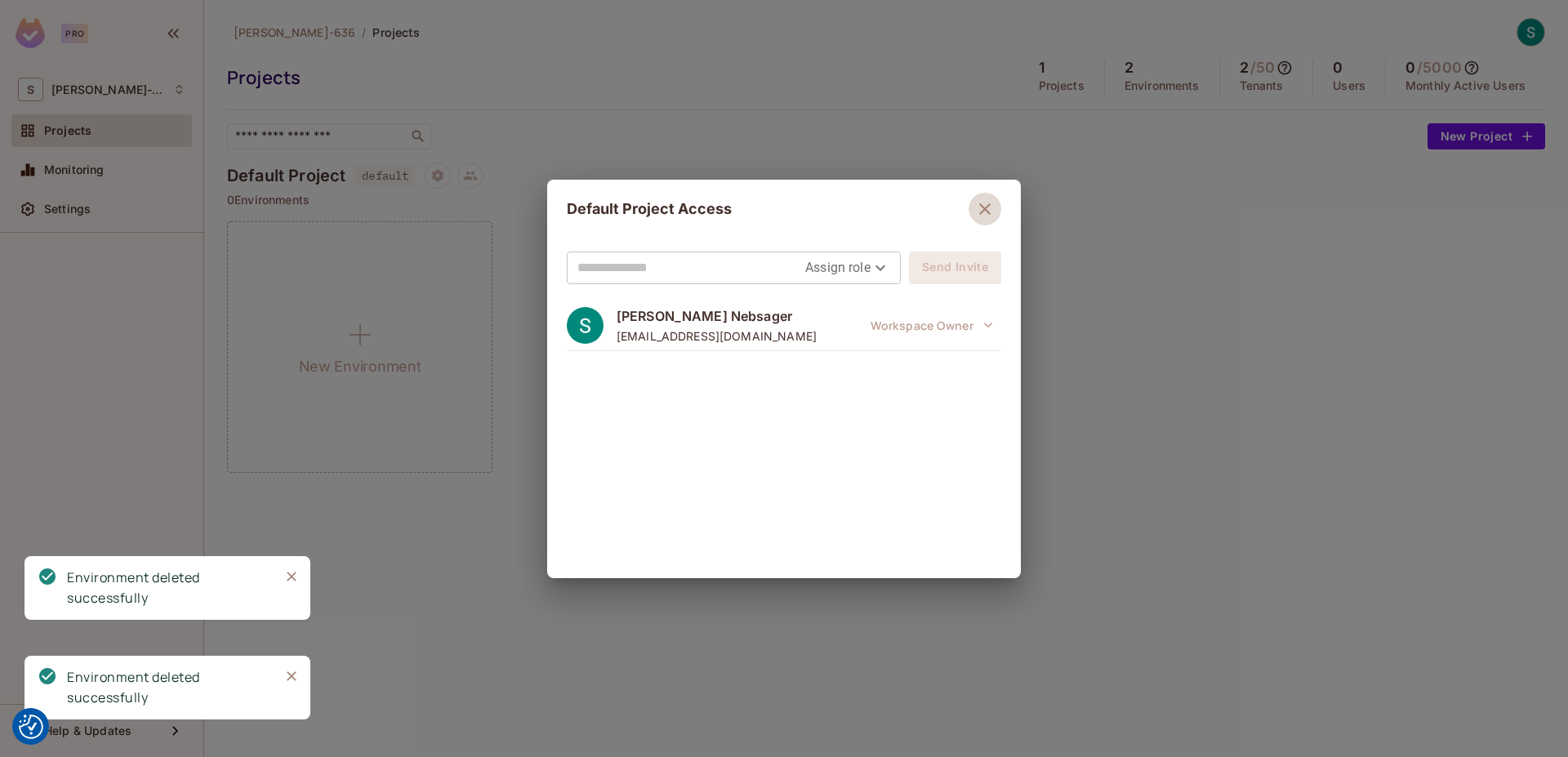
click at [983, 207] on icon "button" at bounding box center [985, 208] width 12 height 12
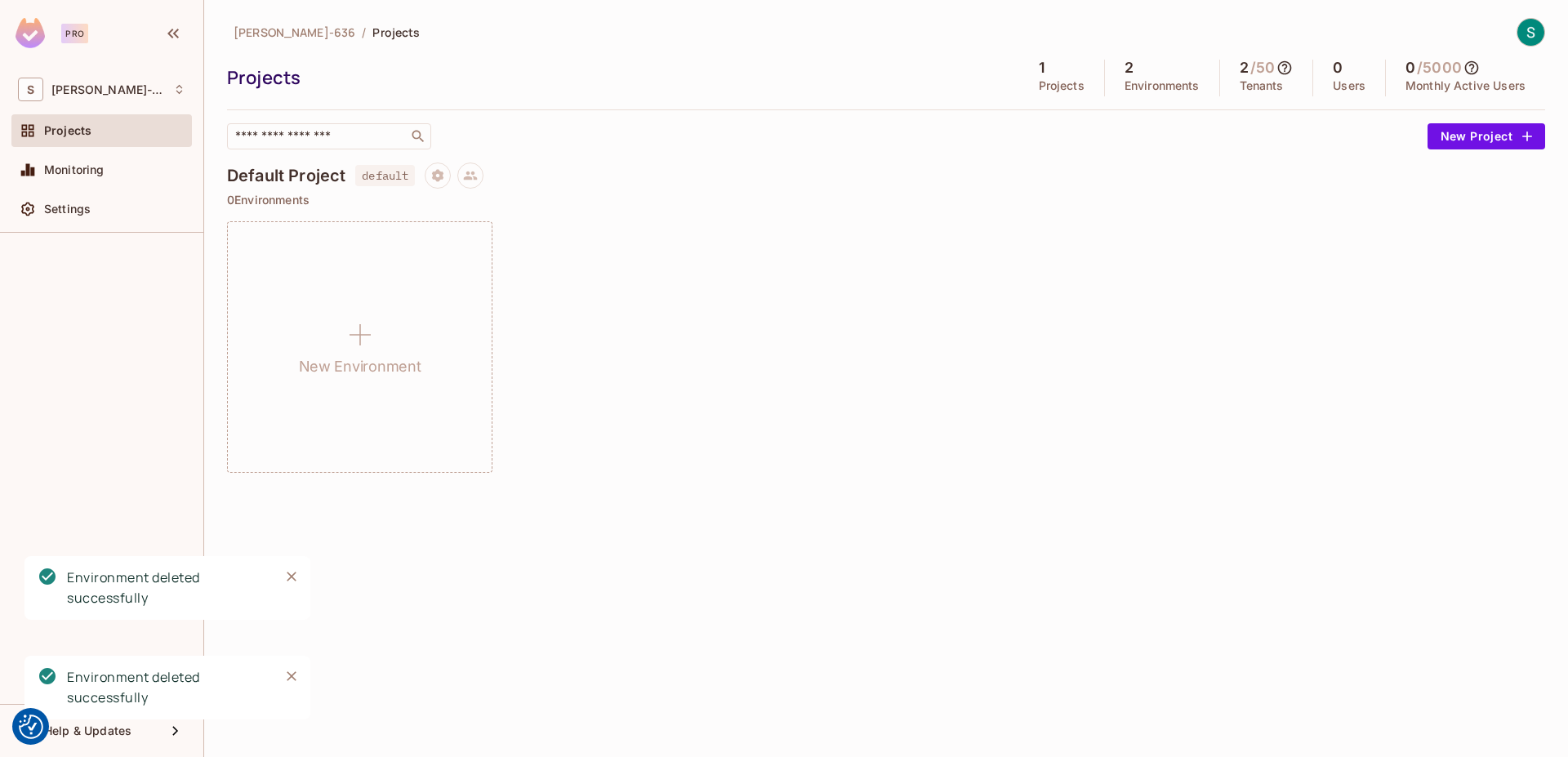
click at [701, 144] on div "​" at bounding box center [823, 136] width 1192 height 26
drag, startPoint x: 577, startPoint y: 130, endPoint x: 593, endPoint y: 138, distance: 17.9
click at [579, 131] on div "​" at bounding box center [823, 136] width 1192 height 26
click at [114, 207] on div "Settings" at bounding box center [114, 209] width 141 height 13
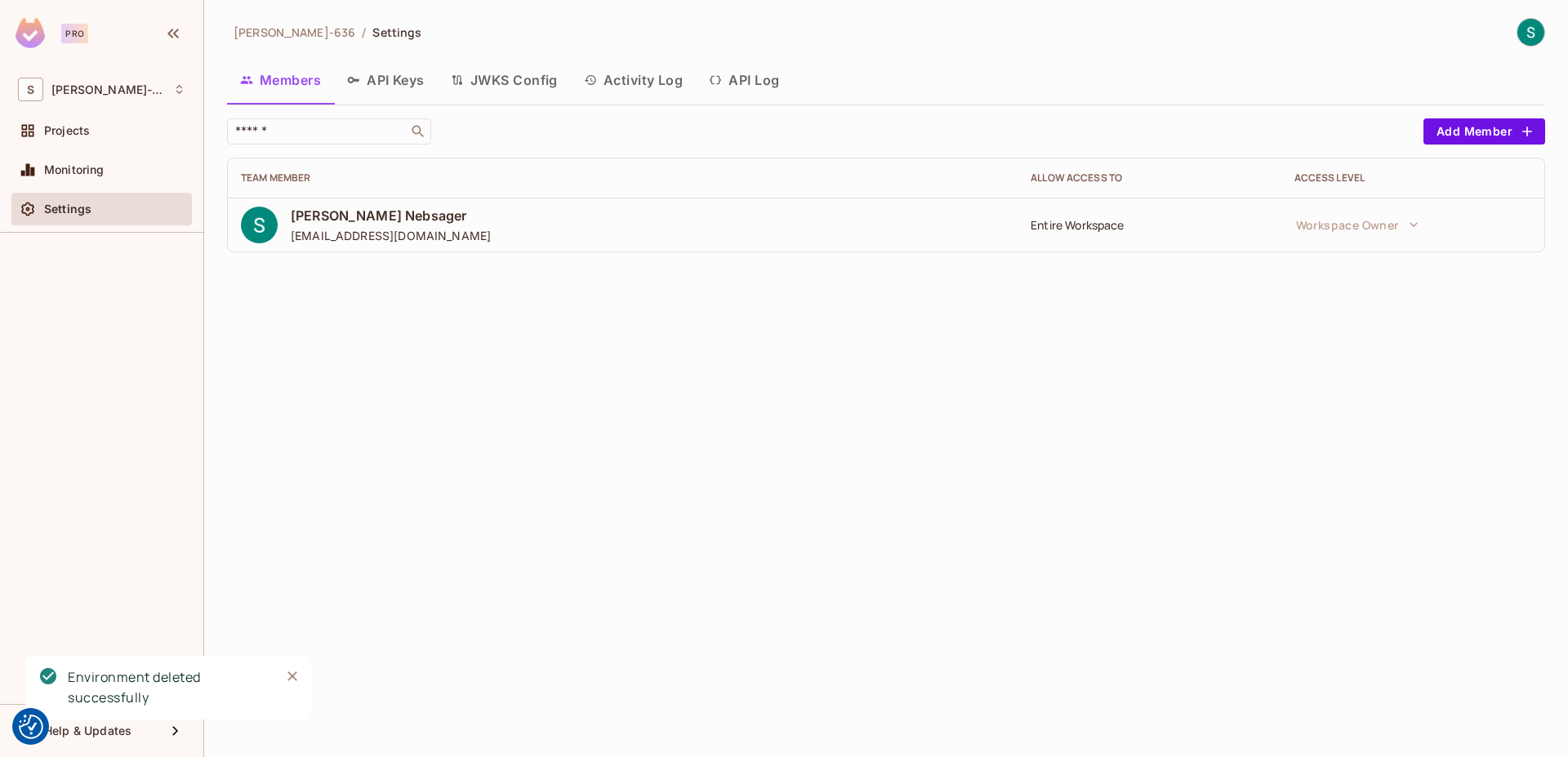
drag, startPoint x: 567, startPoint y: 316, endPoint x: 932, endPoint y: 242, distance: 372.4
click at [570, 316] on div "Stine-636 / Settings Members API Keys JWKS Config Activity Log API Log ​ Add Me…" at bounding box center [885, 378] width 1364 height 757
drag, startPoint x: 1131, startPoint y: 353, endPoint x: 523, endPoint y: 313, distance: 609.3
click at [1104, 355] on div "Stine-636 / Settings Members API Keys JWKS Config Activity Log API Log ​ Add Me…" at bounding box center [885, 378] width 1364 height 757
click at [344, 213] on span "Stine Nebsager" at bounding box center [391, 215] width 200 height 18
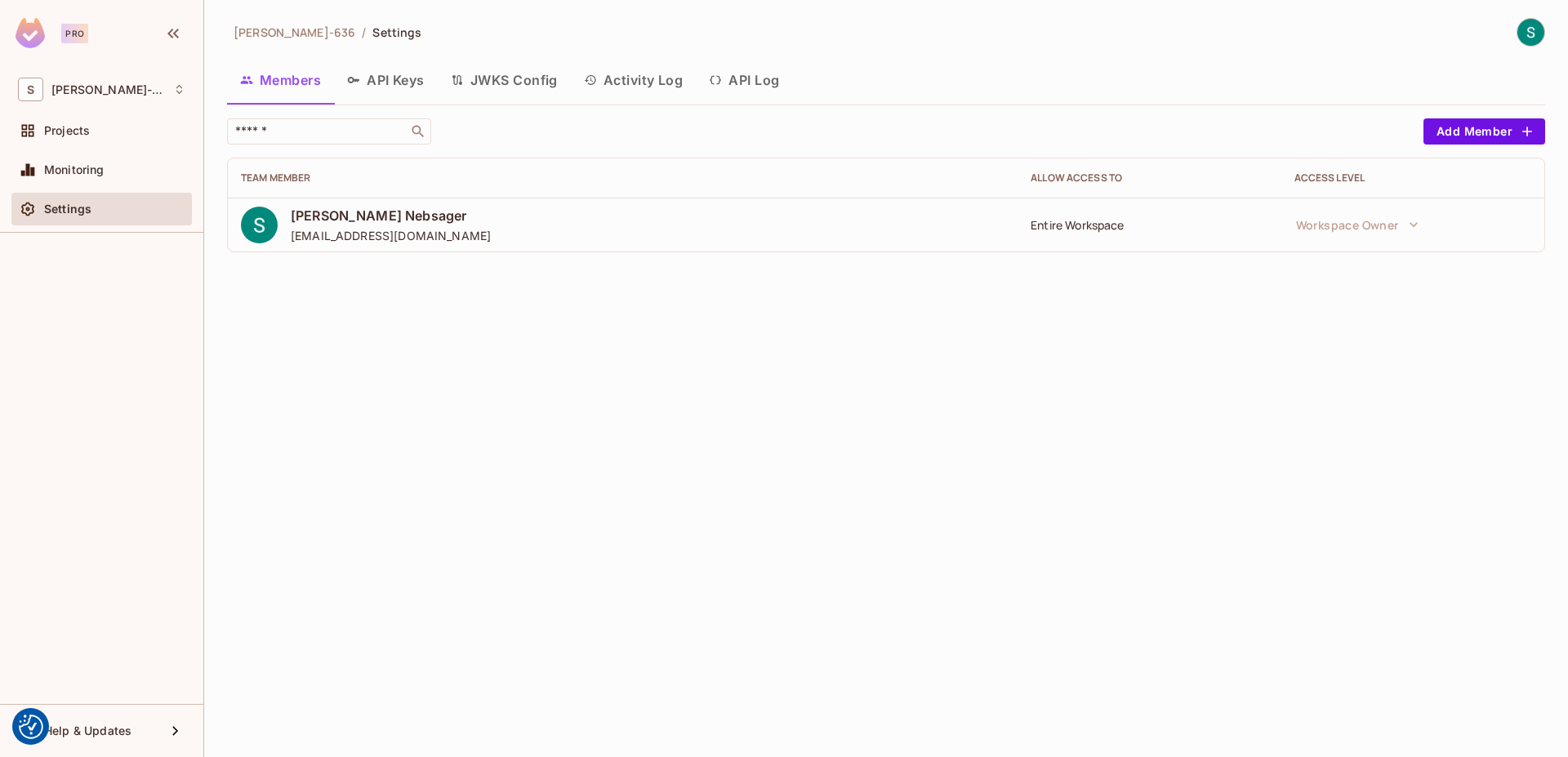
click at [263, 223] on img at bounding box center [259, 224] width 36 height 36
click at [316, 222] on span "Stine Nebsager" at bounding box center [391, 215] width 200 height 18
click at [1533, 36] on img at bounding box center [1531, 32] width 27 height 27
click at [1541, 21] on div at bounding box center [784, 378] width 1568 height 757
click at [1542, 35] on img at bounding box center [1531, 32] width 27 height 27
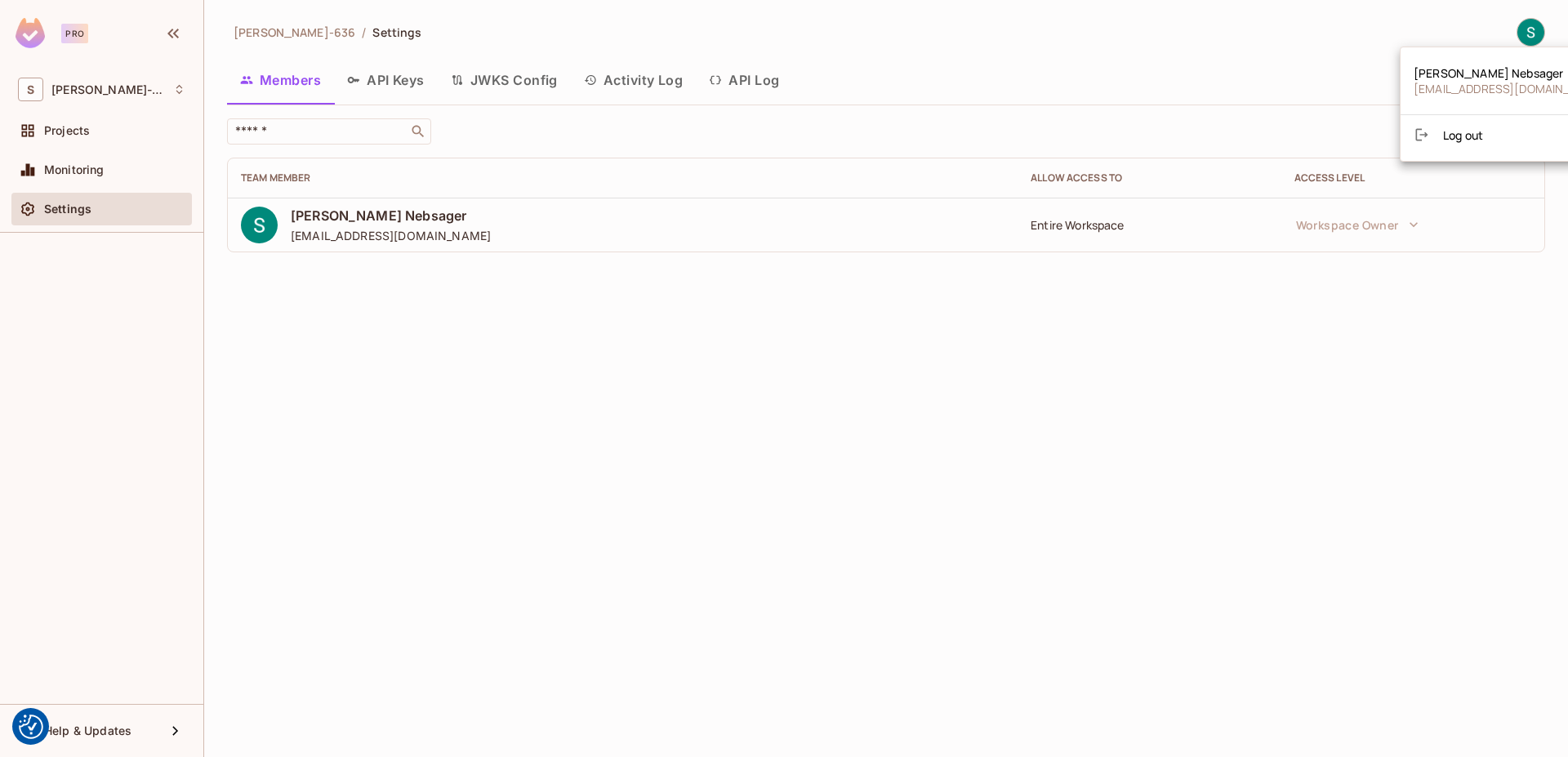
drag, startPoint x: 1137, startPoint y: 350, endPoint x: 1127, endPoint y: 353, distance: 10.4
click at [1131, 352] on div at bounding box center [784, 378] width 1568 height 757
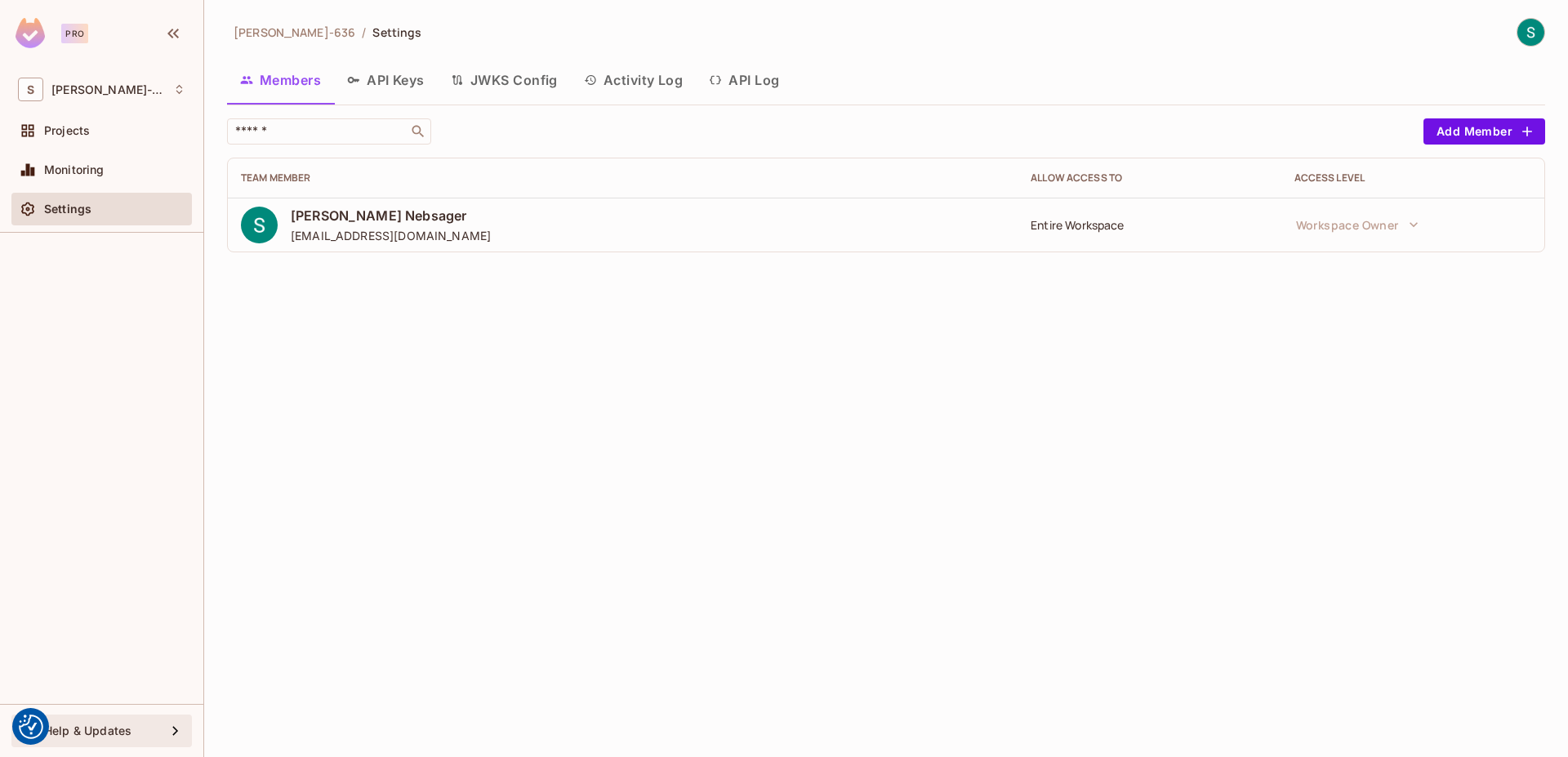
click at [130, 732] on span "Help & Updates" at bounding box center [88, 730] width 88 height 13
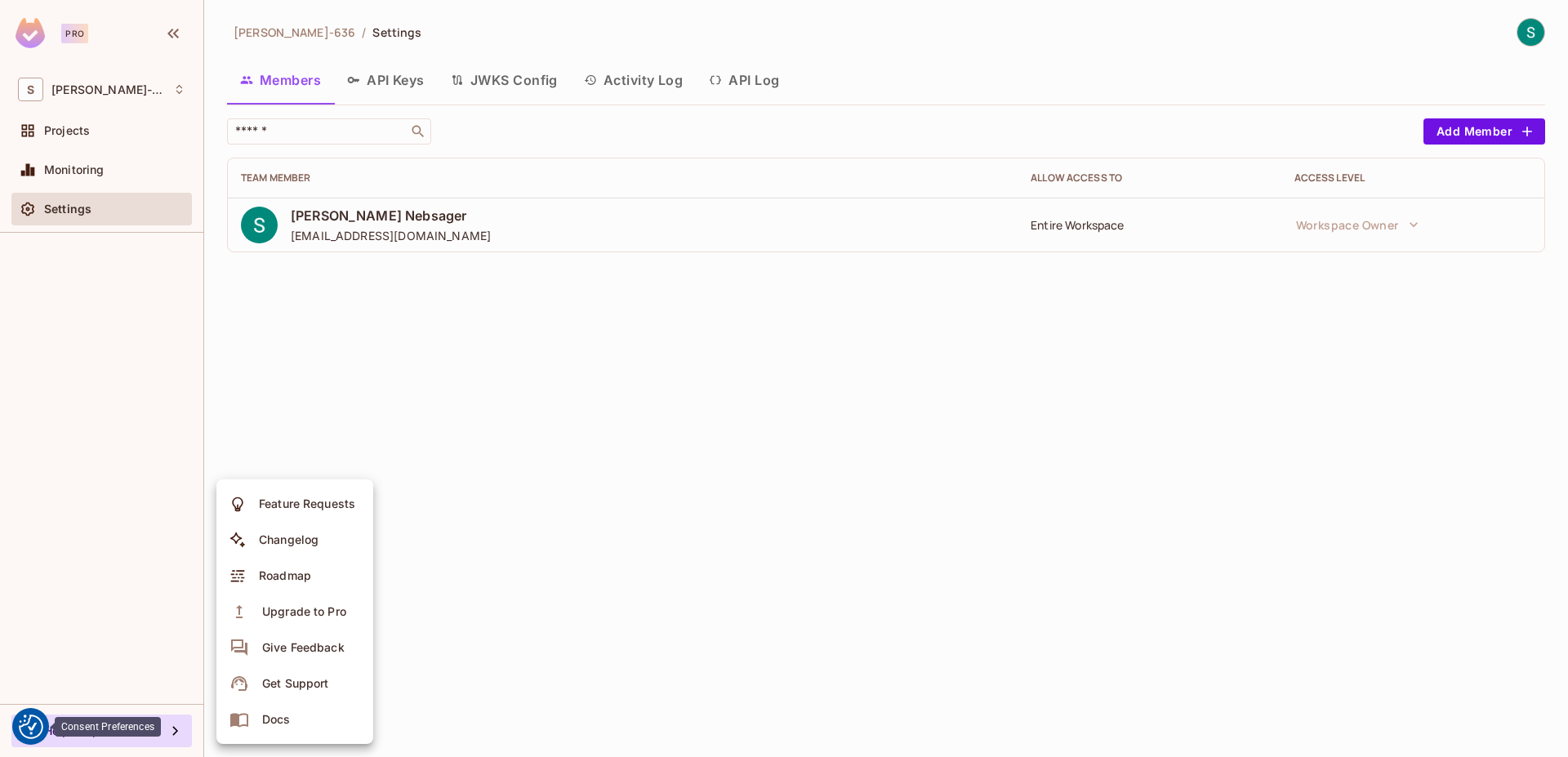
click at [27, 725] on img "Consent Preferences" at bounding box center [31, 727] width 25 height 25
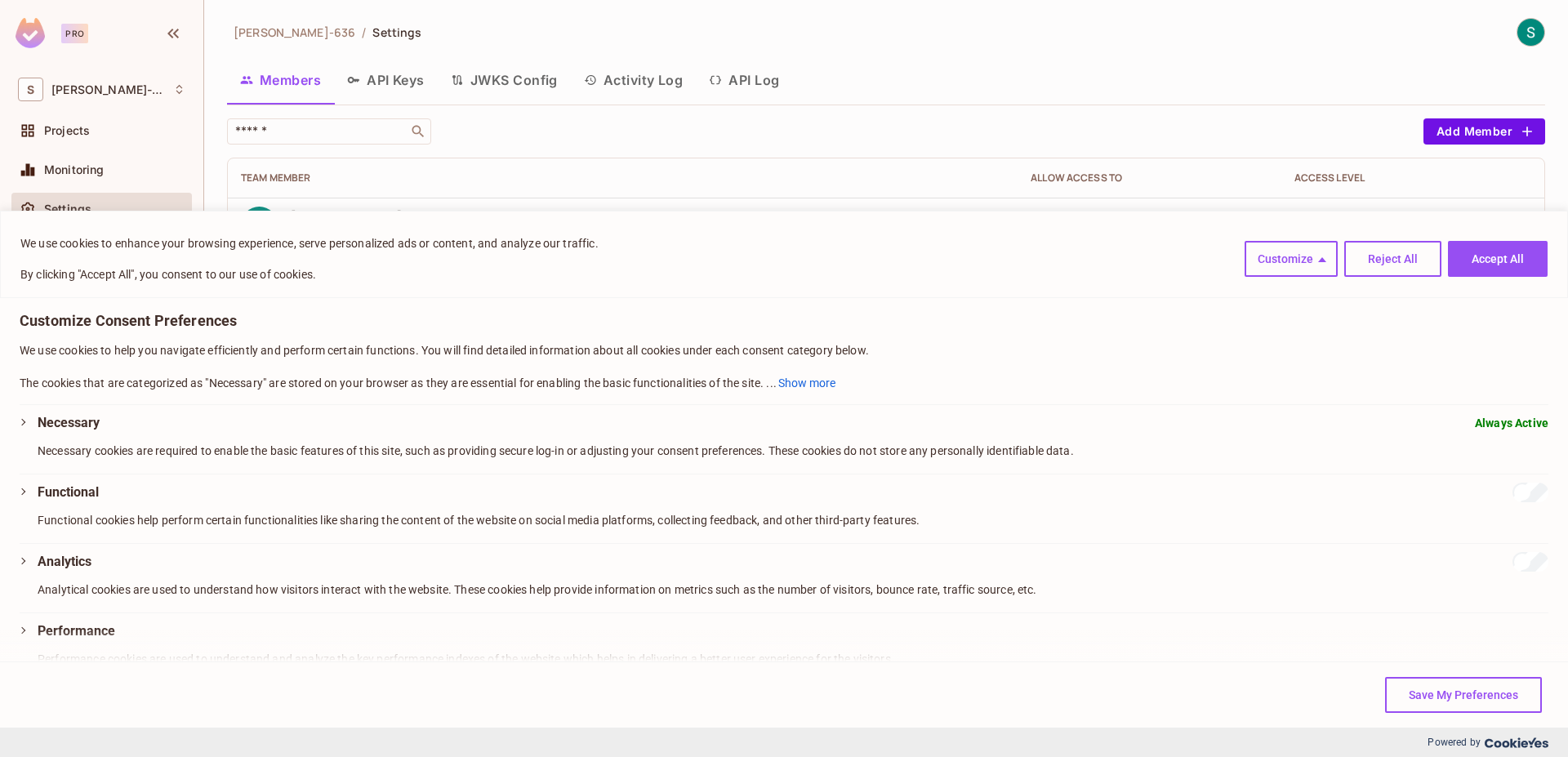
drag, startPoint x: 1398, startPoint y: 243, endPoint x: 1393, endPoint y: 271, distance: 28.4
click at [1397, 256] on button "Reject All" at bounding box center [1393, 259] width 98 height 36
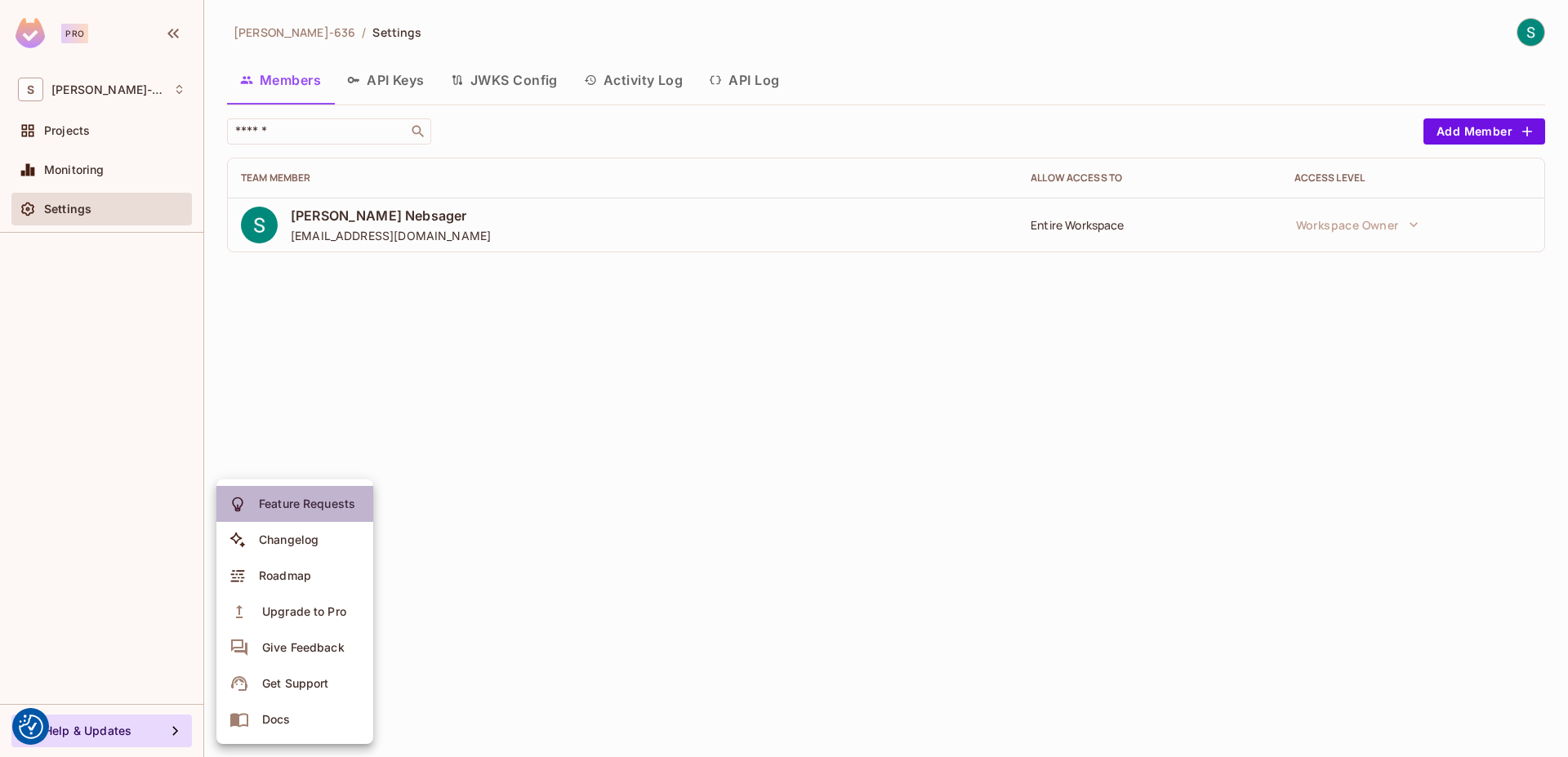
click at [320, 506] on div "Feature Requests" at bounding box center [307, 503] width 97 height 16
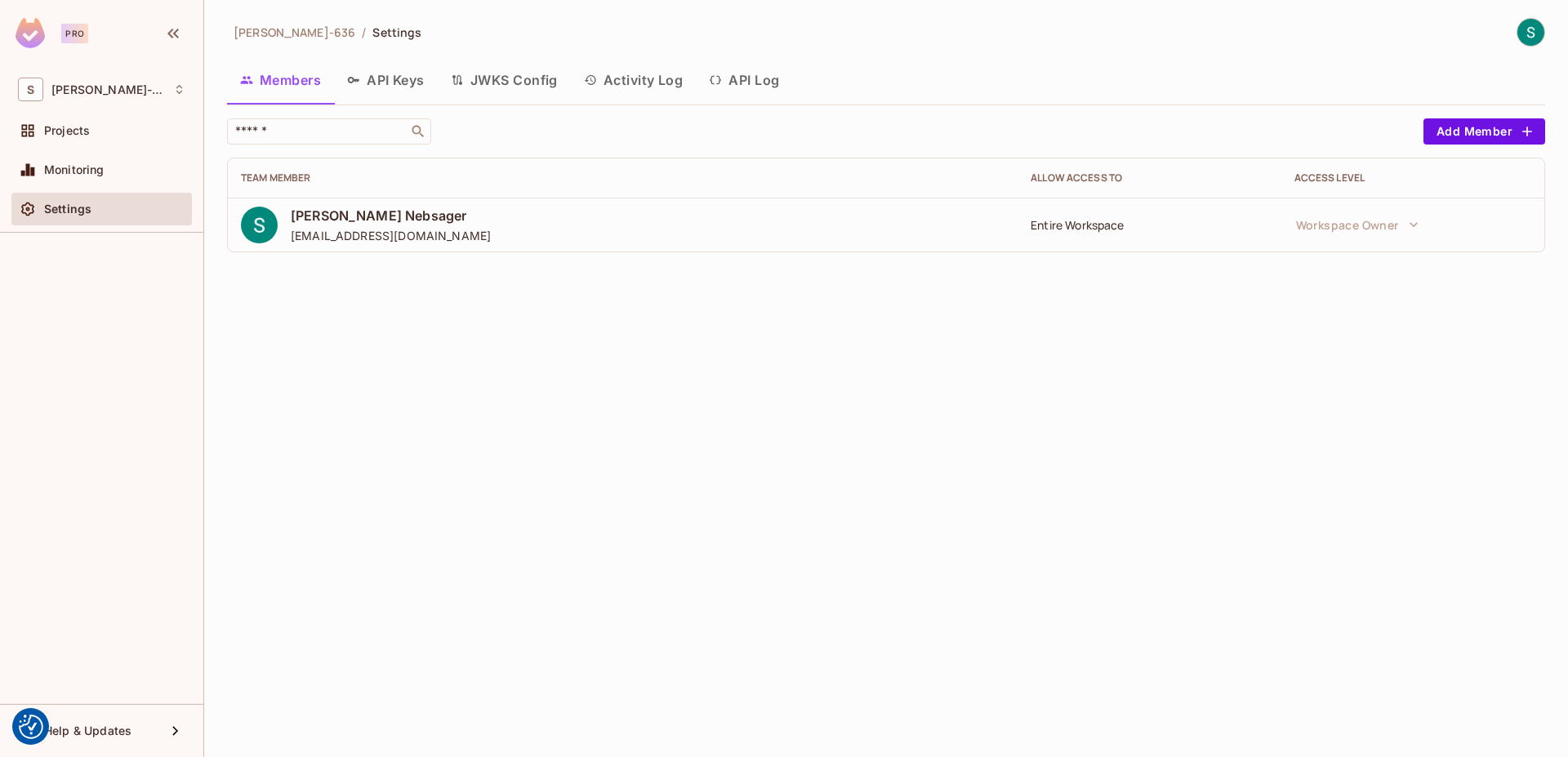
click at [19, 36] on img at bounding box center [30, 33] width 29 height 30
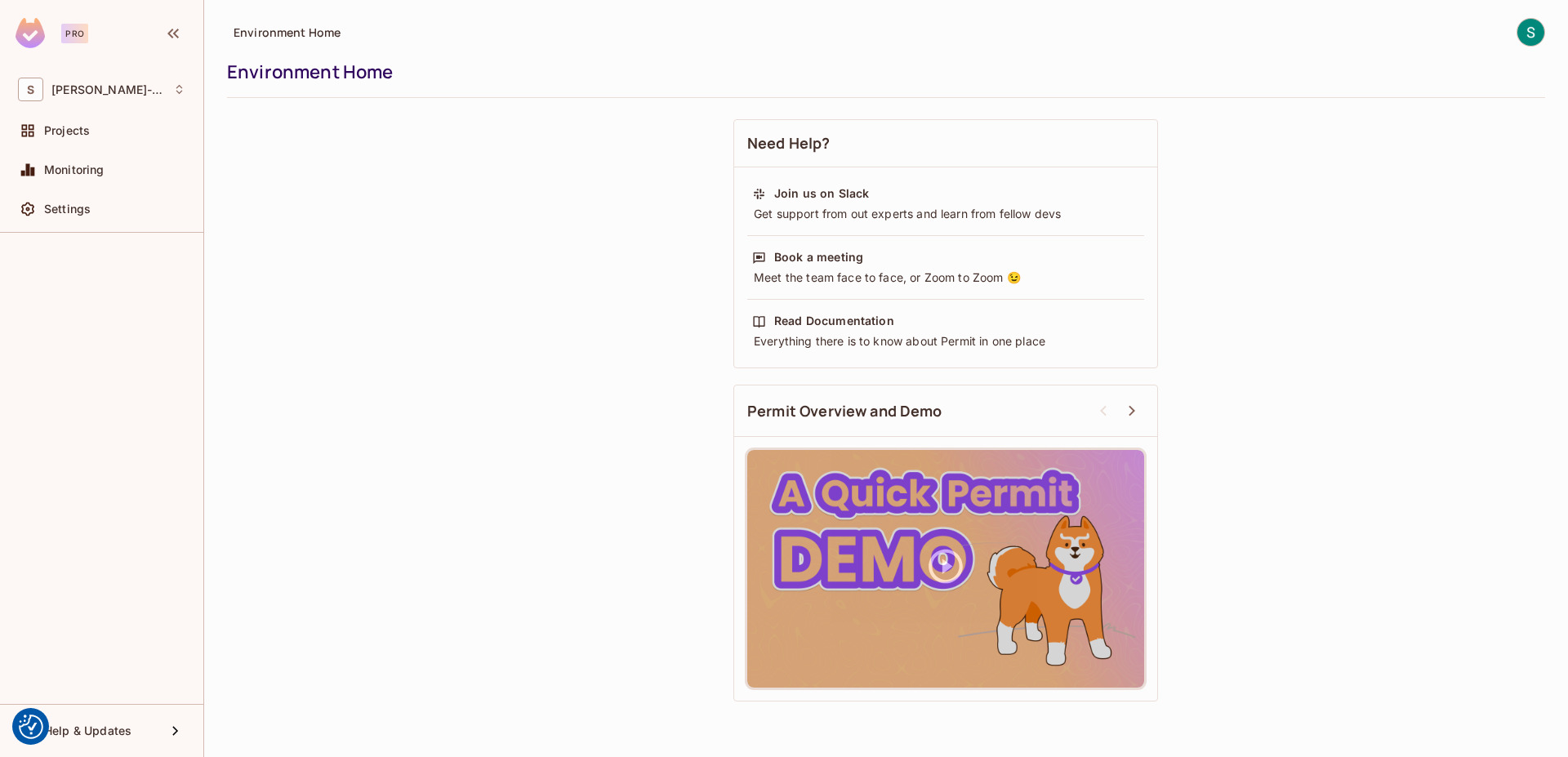
click at [1529, 35] on img at bounding box center [1531, 32] width 27 height 27
click at [1470, 140] on span "Log out" at bounding box center [1463, 136] width 40 height 16
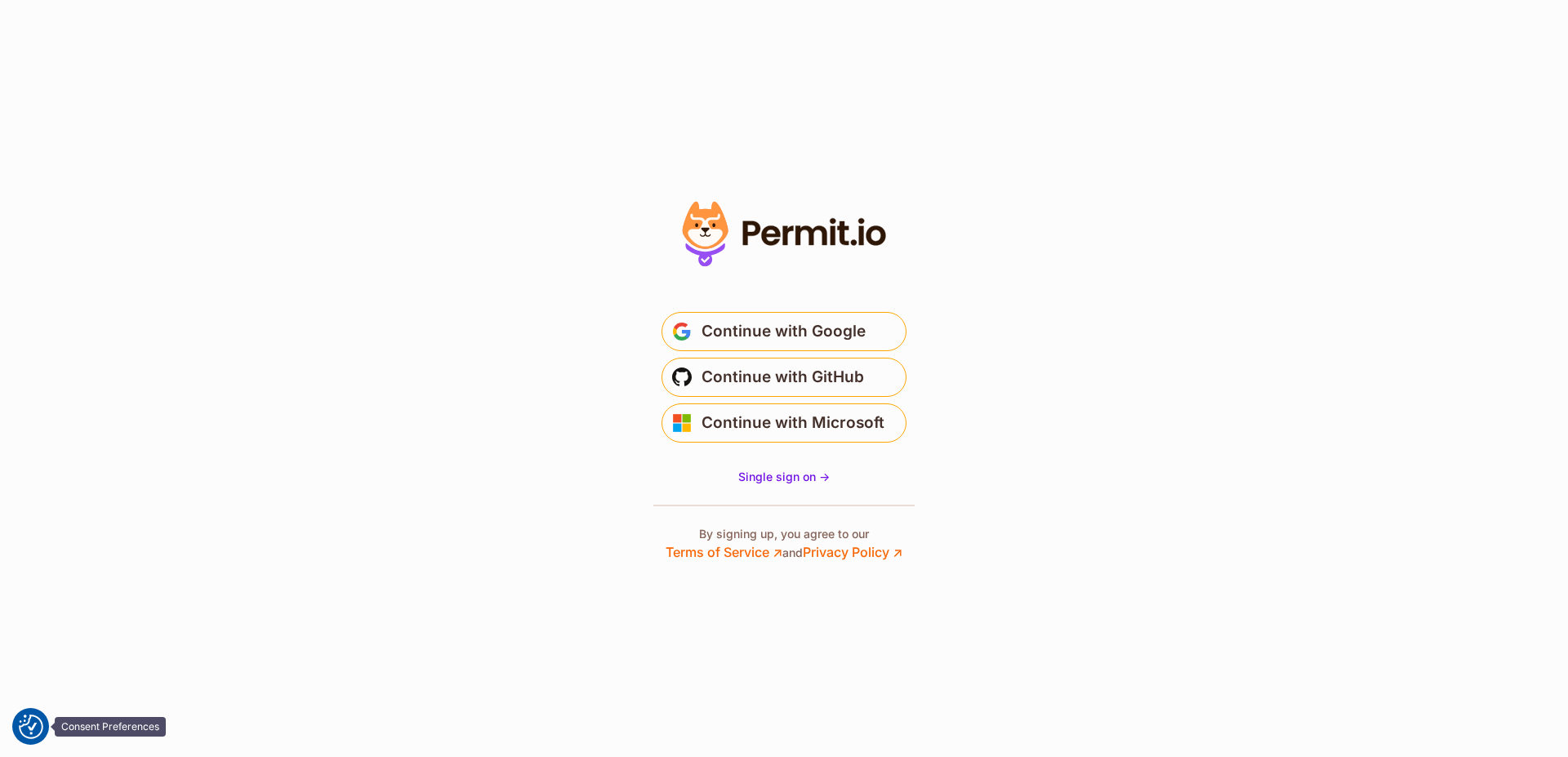
click at [26, 734] on img "Consent Preferences" at bounding box center [31, 727] width 25 height 25
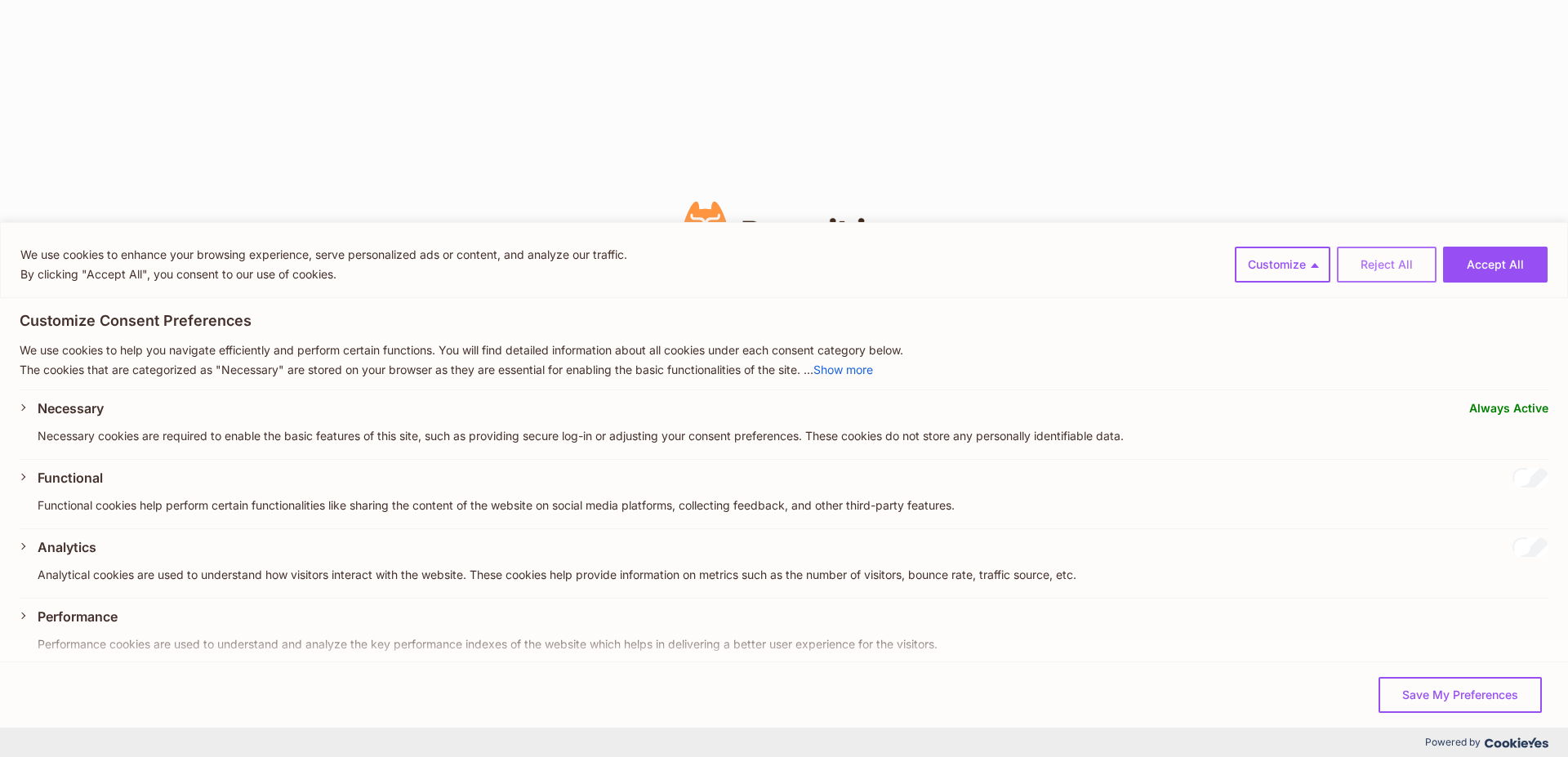
click at [1387, 267] on button "Reject All" at bounding box center [1386, 264] width 99 height 36
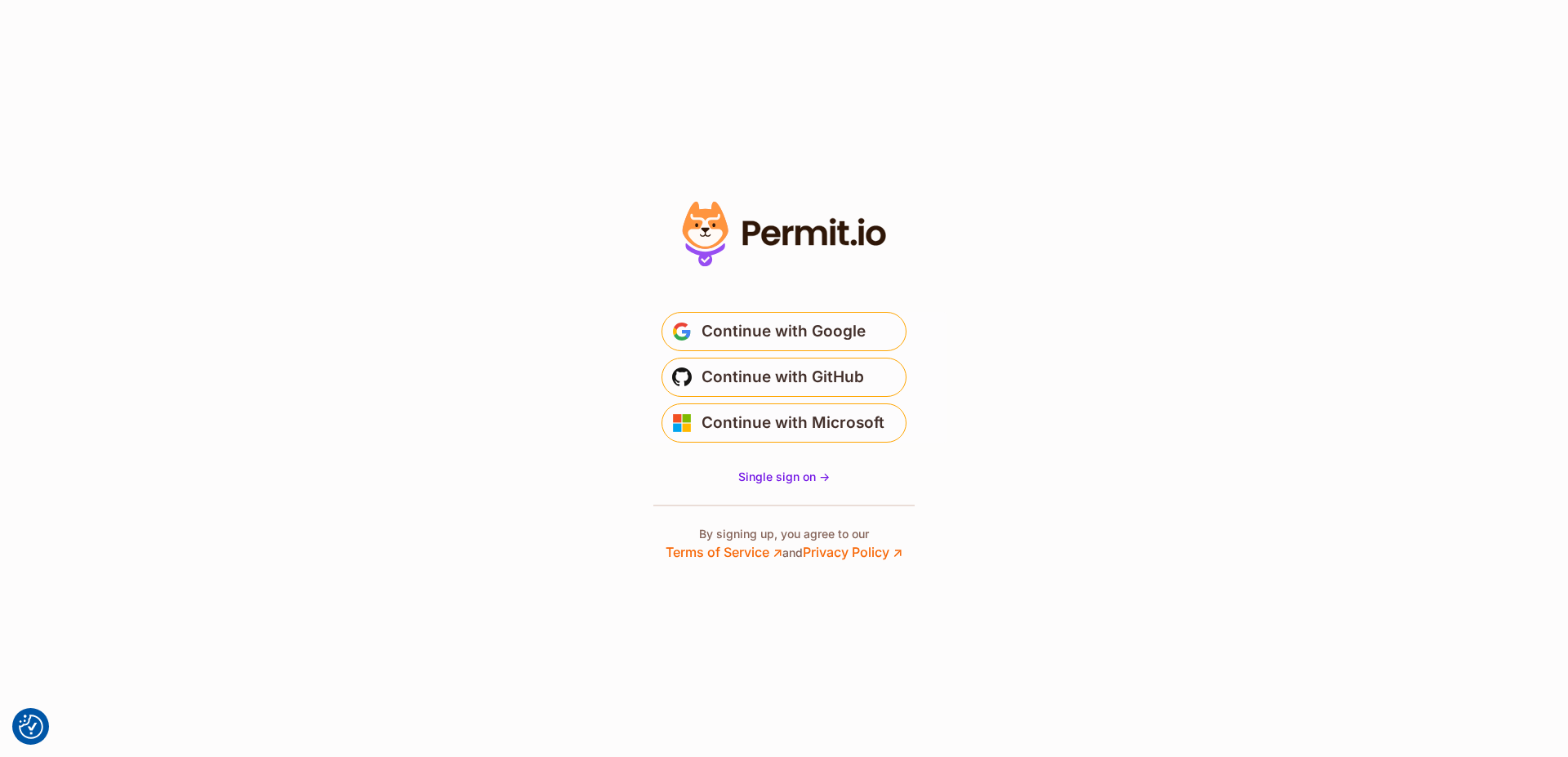
click at [1149, 373] on section "* Or" at bounding box center [784, 378] width 1568 height 757
